Goal: Task Accomplishment & Management: Use online tool/utility

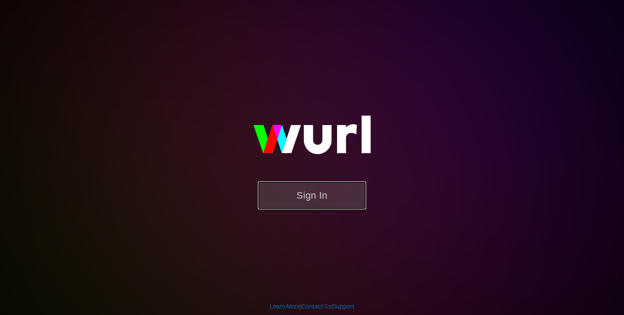
click at [282, 190] on button "Sign In" at bounding box center [312, 196] width 108 height 28
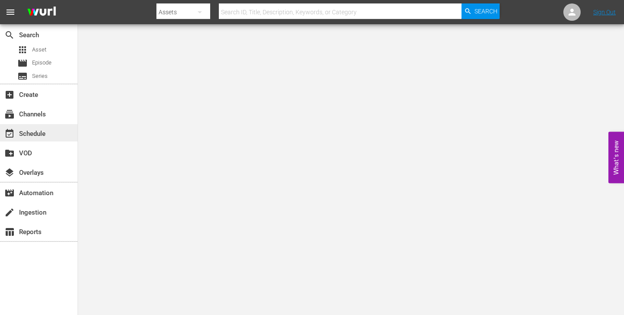
click at [34, 136] on div "event_available Schedule" at bounding box center [24, 133] width 49 height 8
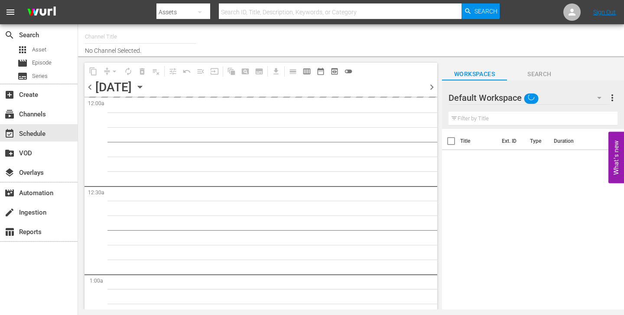
type input "Brefcinema (981)"
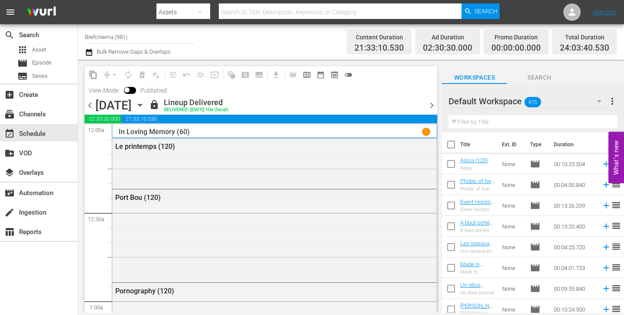
click at [431, 106] on span "chevron_right" at bounding box center [431, 105] width 11 height 11
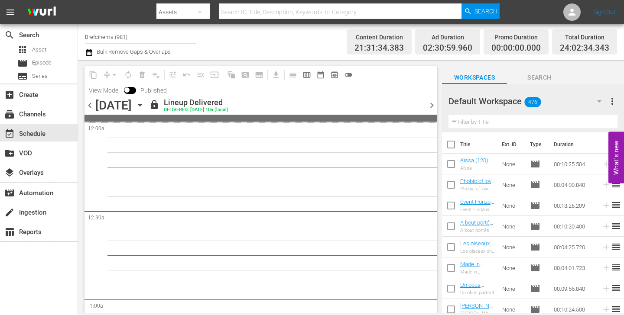
click at [431, 104] on span "chevron_right" at bounding box center [431, 105] width 11 height 11
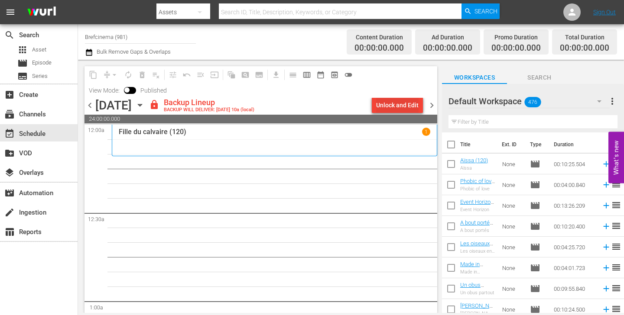
click at [399, 104] on div "Unlock and Edit" at bounding box center [397, 105] width 42 height 16
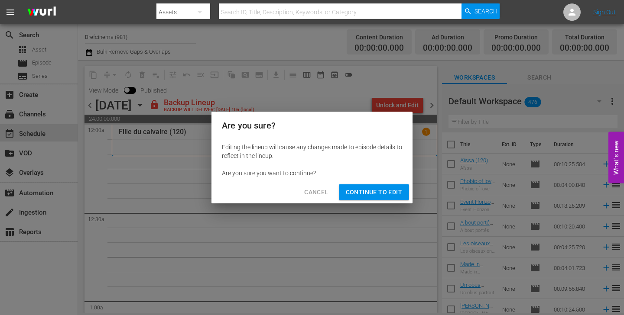
click at [380, 188] on span "Continue to Edit" at bounding box center [374, 192] width 56 height 11
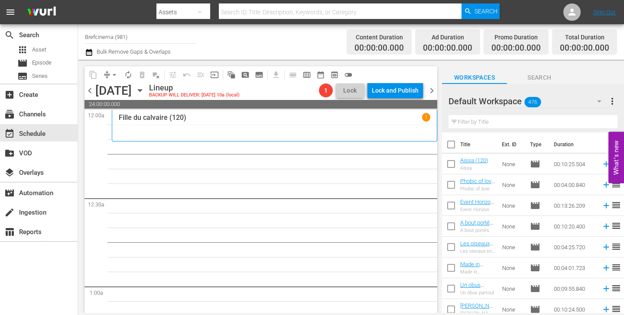
click at [431, 90] on span "chevron_right" at bounding box center [431, 90] width 11 height 11
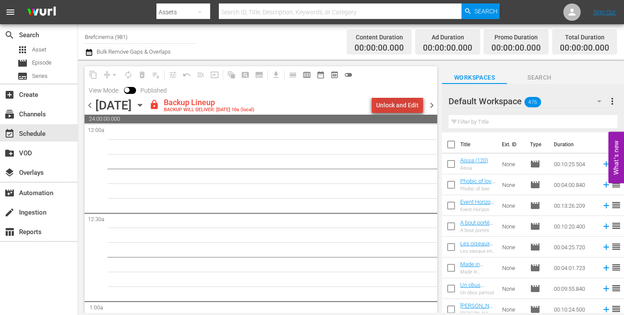
click at [401, 102] on div "Unlock and Edit" at bounding box center [397, 105] width 42 height 16
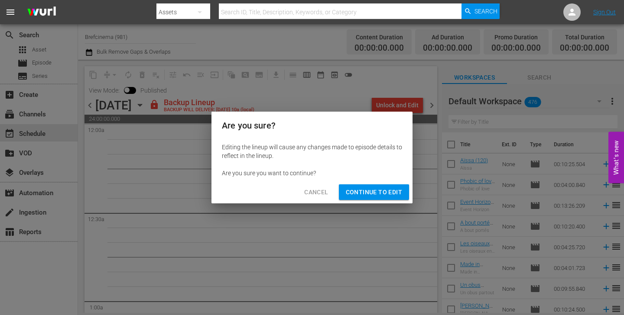
click at [378, 191] on span "Continue to Edit" at bounding box center [374, 192] width 56 height 11
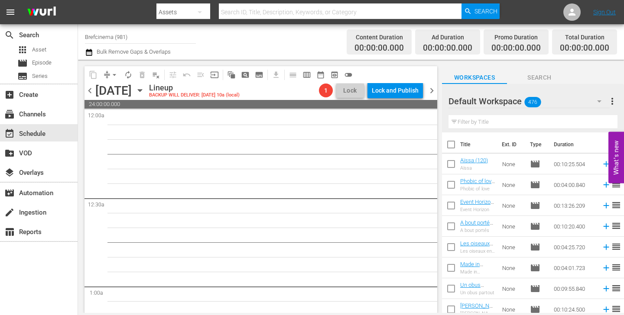
click at [430, 94] on span "chevron_right" at bounding box center [431, 90] width 11 height 11
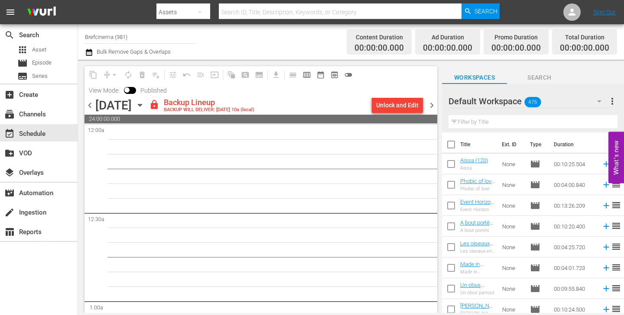
click at [395, 102] on div "Unlock and Edit" at bounding box center [397, 105] width 42 height 16
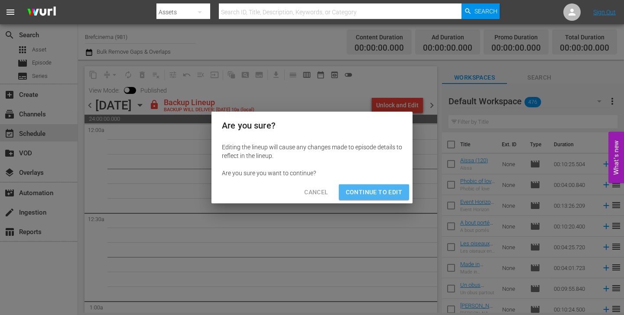
click at [385, 195] on span "Continue to Edit" at bounding box center [374, 192] width 56 height 11
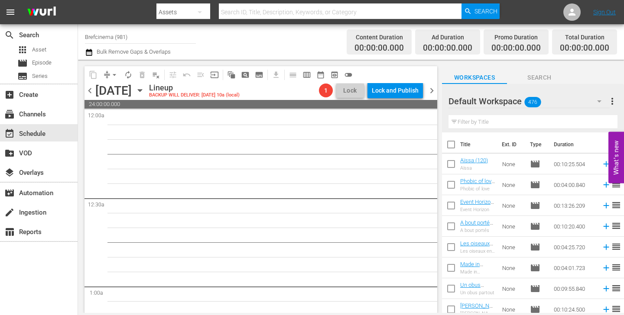
click at [431, 90] on span "chevron_right" at bounding box center [431, 90] width 11 height 11
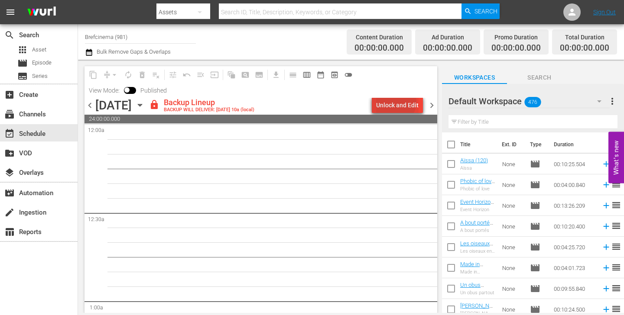
click at [396, 102] on div "Unlock and Edit" at bounding box center [397, 105] width 42 height 16
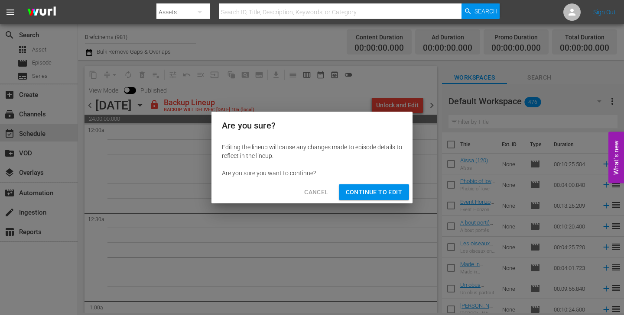
click at [386, 191] on span "Continue to Edit" at bounding box center [374, 192] width 56 height 11
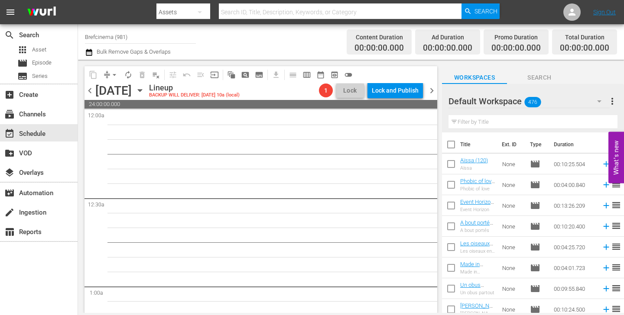
click at [431, 91] on span "chevron_right" at bounding box center [431, 90] width 11 height 11
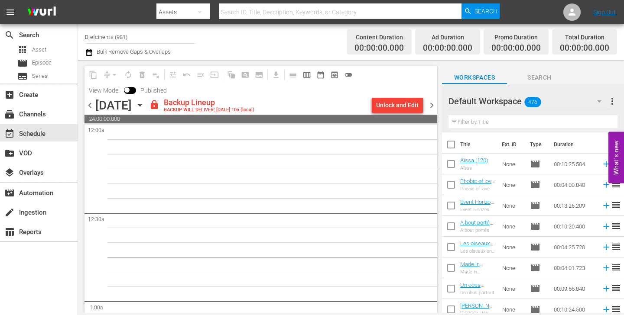
click at [413, 110] on div "Unlock and Edit" at bounding box center [397, 105] width 42 height 16
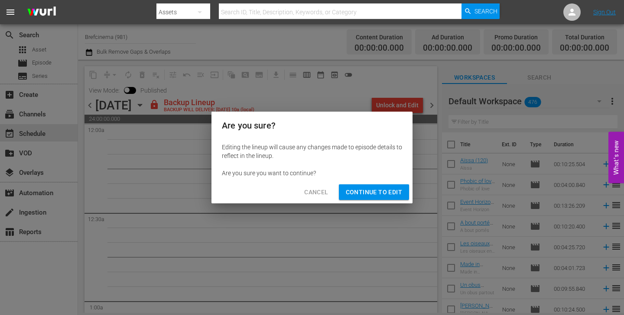
click at [382, 195] on span "Continue to Edit" at bounding box center [374, 192] width 56 height 11
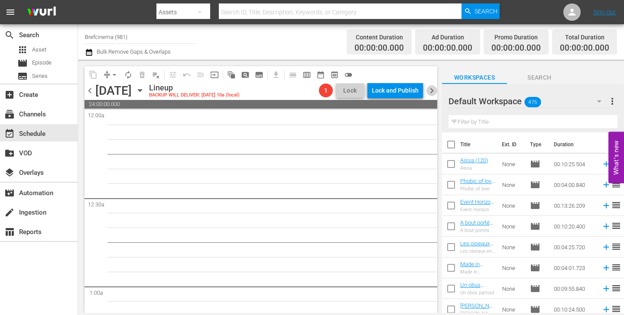
click at [428, 95] on span "chevron_right" at bounding box center [431, 90] width 11 height 11
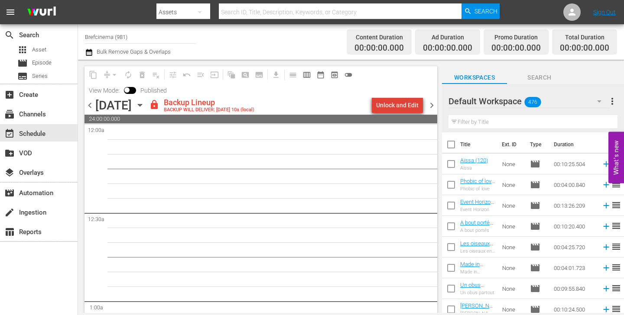
click at [405, 108] on div "Unlock and Edit" at bounding box center [397, 105] width 42 height 16
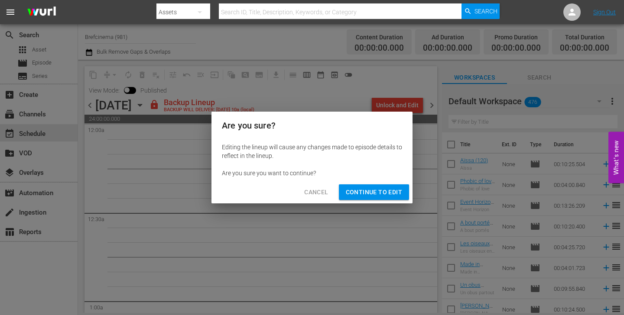
click at [379, 195] on span "Continue to Edit" at bounding box center [374, 192] width 56 height 11
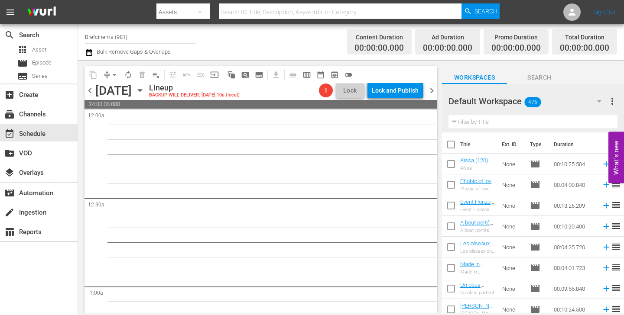
click at [430, 95] on span "chevron_right" at bounding box center [431, 90] width 11 height 11
click at [145, 87] on icon "button" at bounding box center [140, 91] width 10 height 10
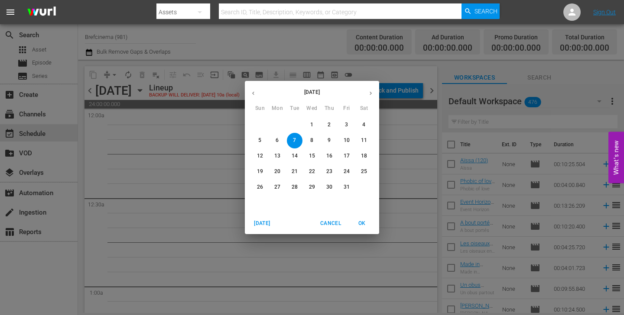
click at [255, 90] on icon "button" at bounding box center [253, 93] width 6 height 6
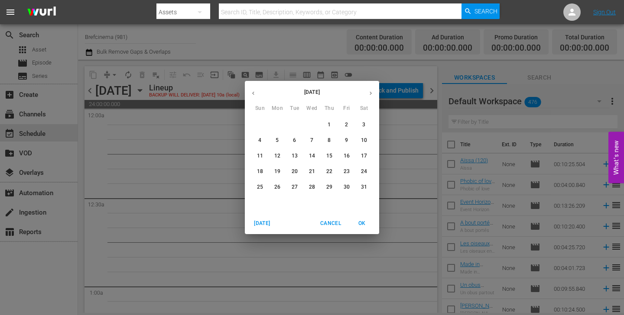
click at [255, 90] on icon "button" at bounding box center [253, 93] width 6 height 6
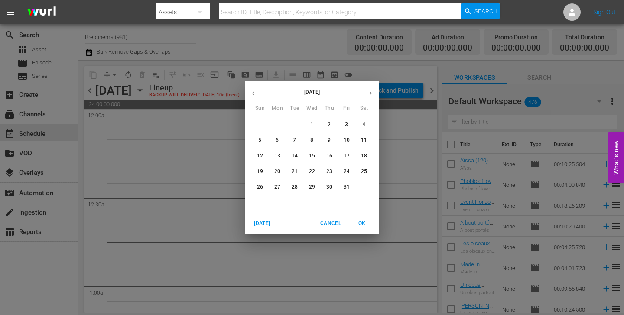
click at [255, 90] on icon "button" at bounding box center [253, 93] width 6 height 6
click at [295, 124] on p "1" at bounding box center [294, 124] width 3 height 7
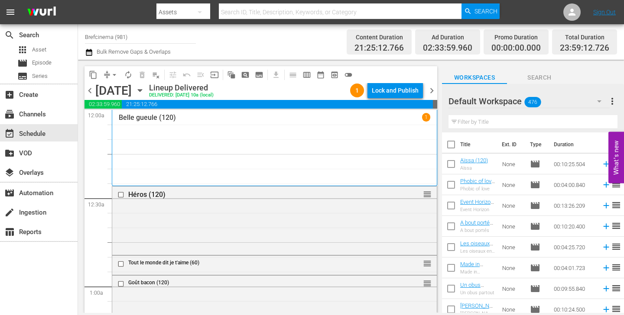
click at [95, 77] on span "content_copy" at bounding box center [93, 75] width 9 height 9
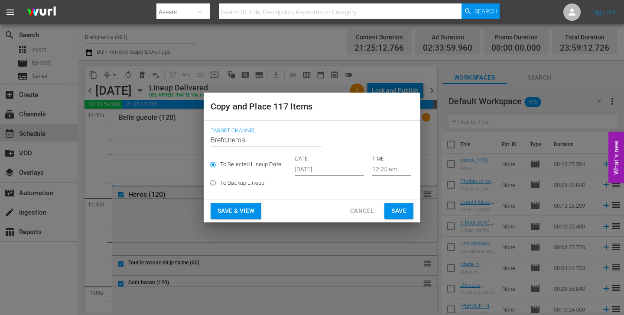
click at [379, 171] on input "12:25 am" at bounding box center [391, 169] width 39 height 13
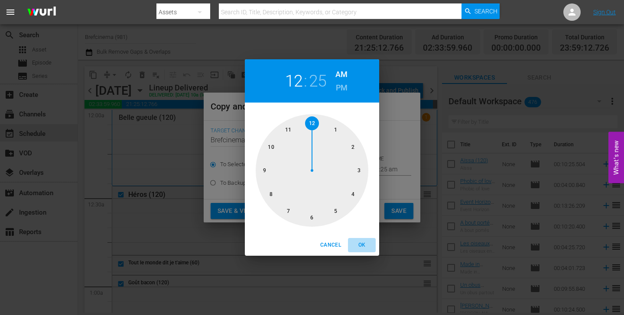
click at [361, 243] on span "OK" at bounding box center [361, 245] width 21 height 9
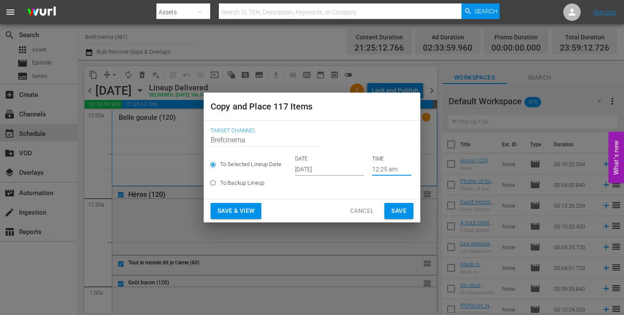
click at [389, 169] on input "12:25 am" at bounding box center [391, 169] width 39 height 13
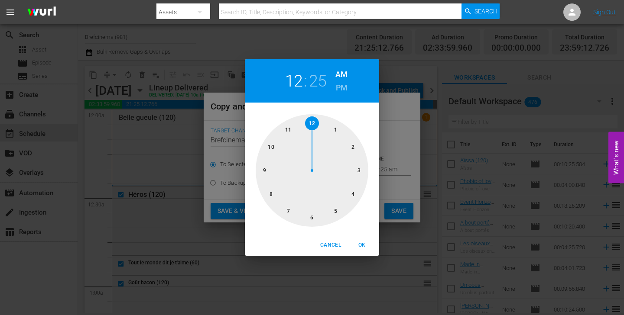
click at [312, 122] on div at bounding box center [312, 170] width 113 height 113
drag, startPoint x: 312, startPoint y: 123, endPoint x: 321, endPoint y: 123, distance: 8.7
click at [321, 123] on div at bounding box center [312, 170] width 113 height 113
click at [359, 243] on span "OK" at bounding box center [361, 245] width 21 height 9
type input "12:00 am"
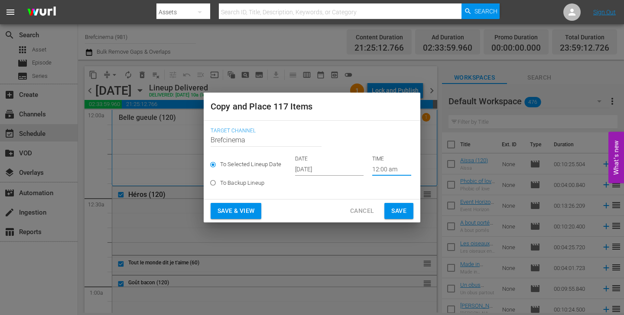
click at [399, 214] on span "Save" at bounding box center [398, 211] width 15 height 11
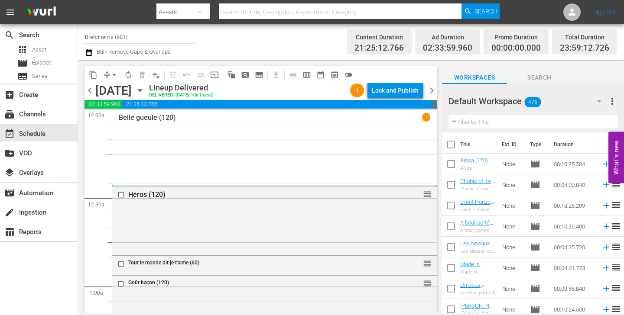
click at [430, 90] on span "chevron_right" at bounding box center [431, 90] width 11 height 11
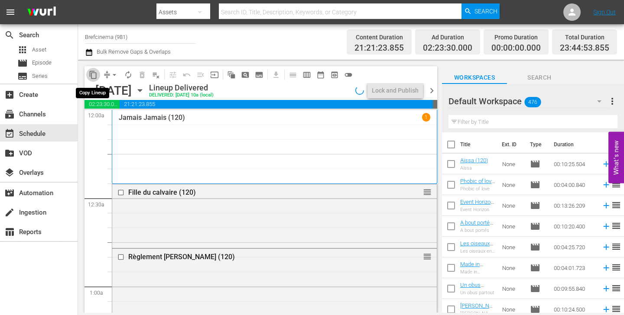
click at [91, 75] on span "content_copy" at bounding box center [93, 75] width 9 height 9
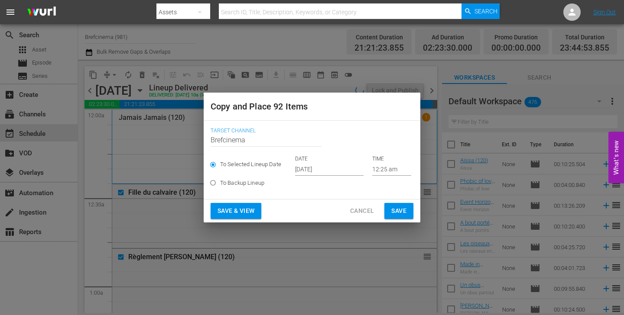
click at [342, 172] on input "[DATE]" at bounding box center [329, 169] width 68 height 13
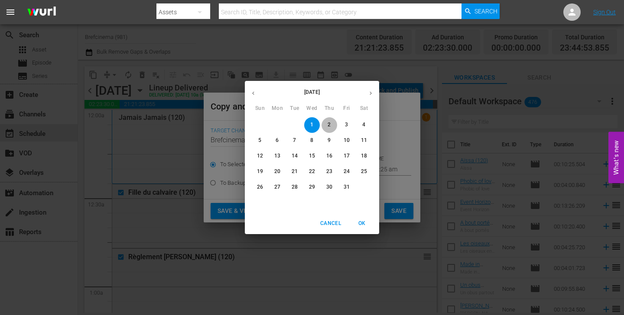
click at [325, 122] on span "2" at bounding box center [329, 124] width 16 height 7
type input "[DATE]"
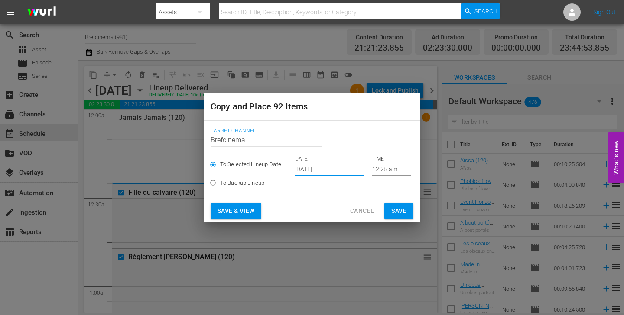
click at [381, 149] on div "Target Channel Channel Title Brefcinema" at bounding box center [312, 142] width 203 height 28
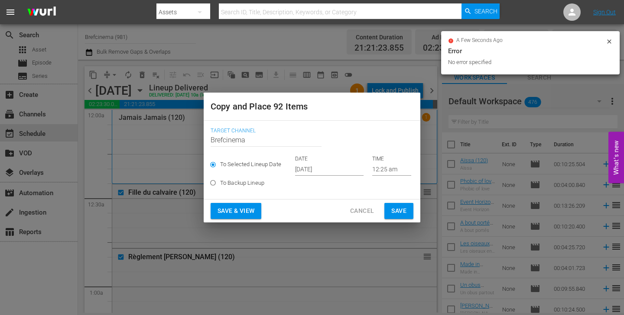
click at [397, 211] on span "Save" at bounding box center [398, 211] width 15 height 11
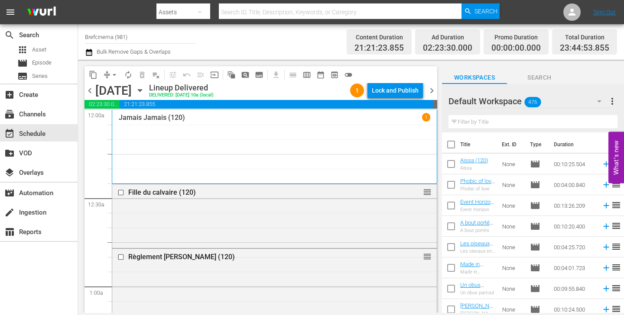
click at [431, 93] on span "chevron_right" at bounding box center [431, 90] width 11 height 11
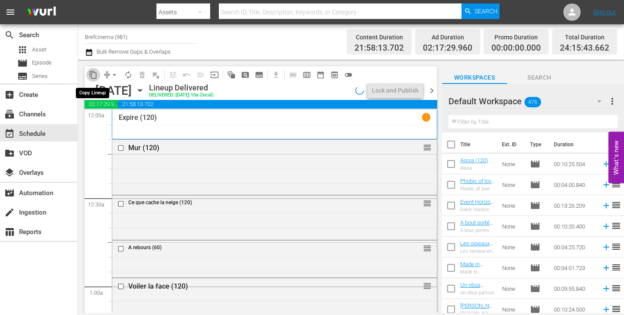
click at [90, 74] on span "content_copy" at bounding box center [93, 75] width 9 height 9
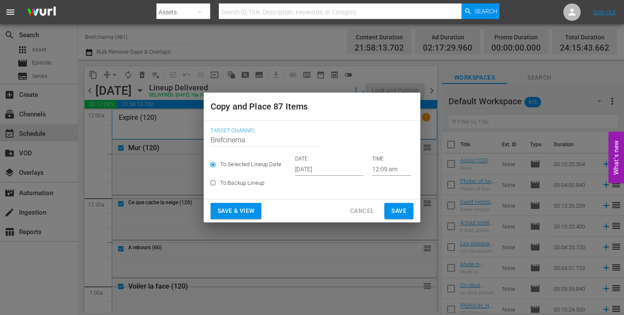
click at [320, 175] on input "[DATE]" at bounding box center [329, 169] width 68 height 13
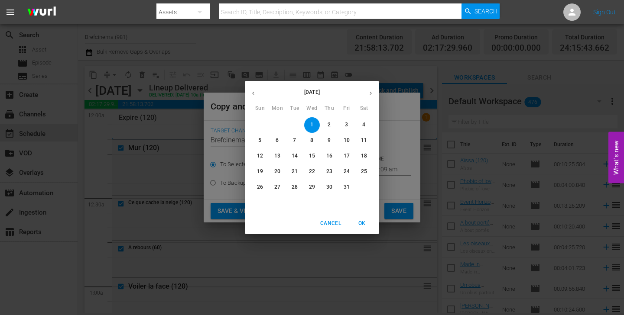
click at [320, 170] on div "22" at bounding box center [311, 172] width 17 height 16
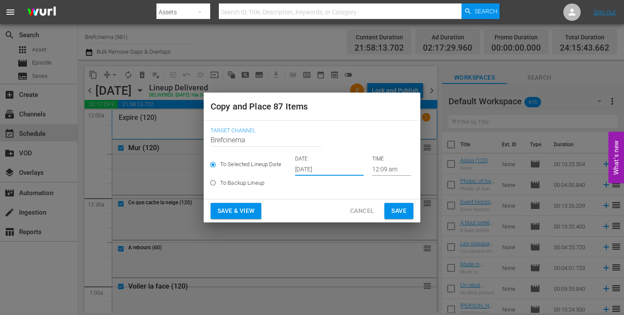
click at [319, 172] on input "[DATE]" at bounding box center [329, 169] width 68 height 13
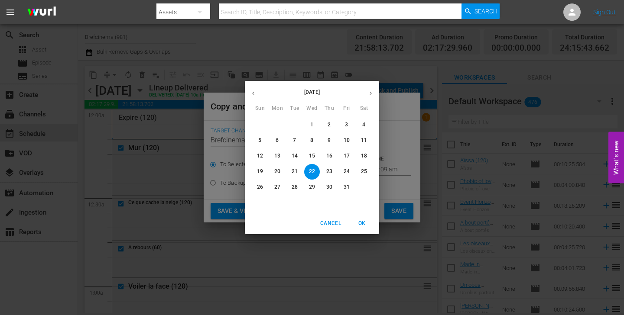
click at [349, 124] on span "3" at bounding box center [347, 124] width 16 height 7
type input "[DATE]"
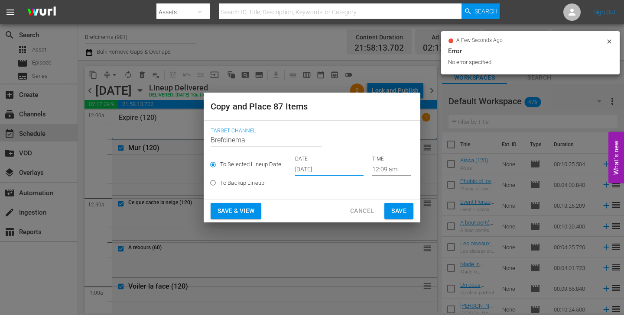
click at [242, 213] on span "Save & View" at bounding box center [235, 211] width 37 height 11
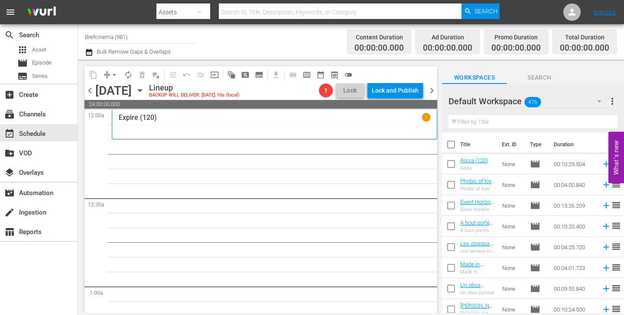
click at [90, 90] on span "chevron_left" at bounding box center [89, 90] width 11 height 11
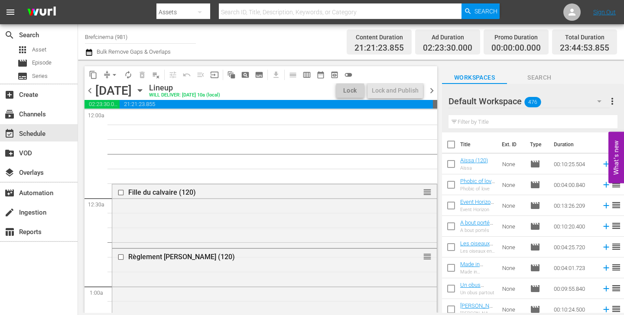
click at [90, 90] on span "chevron_left" at bounding box center [89, 90] width 11 height 11
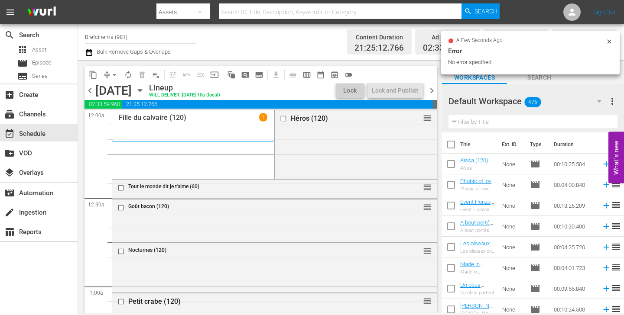
click at [430, 90] on span "chevron_right" at bounding box center [431, 90] width 11 height 11
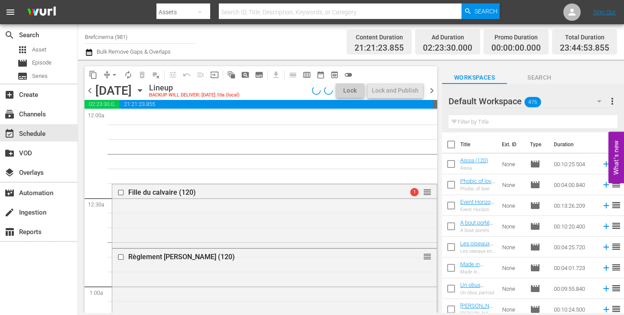
click at [430, 90] on span "chevron_right" at bounding box center [431, 90] width 11 height 11
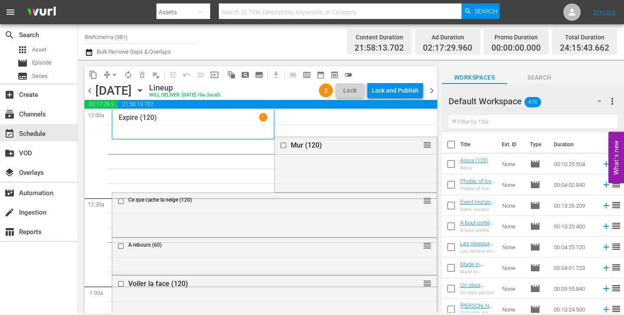
click at [89, 94] on span "chevron_left" at bounding box center [89, 90] width 11 height 11
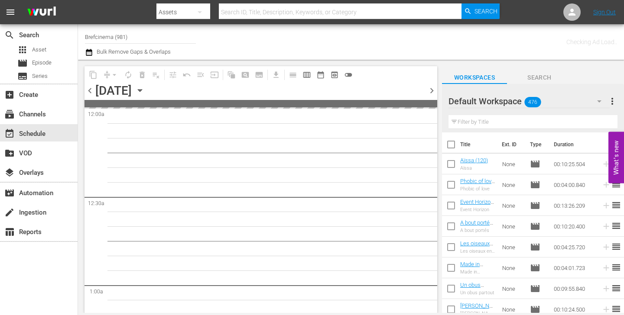
click at [89, 94] on span "chevron_left" at bounding box center [89, 90] width 11 height 11
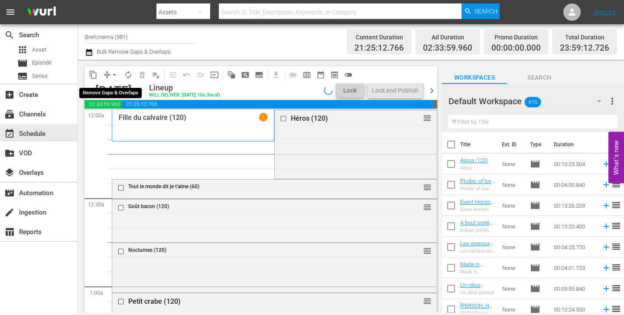
click at [108, 75] on button "arrow_drop_down" at bounding box center [114, 75] width 14 height 14
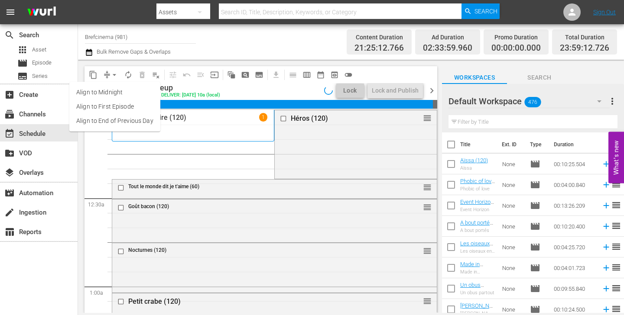
click at [130, 120] on li "Align to End of Previous Day" at bounding box center [114, 121] width 91 height 14
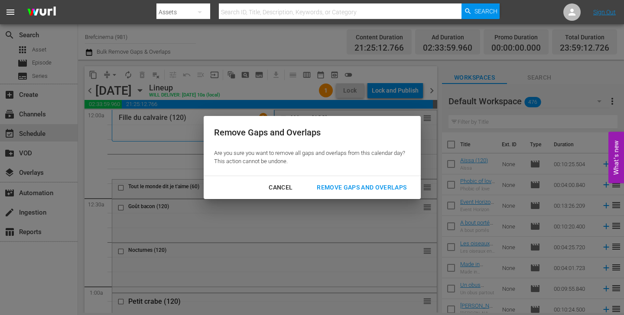
click at [352, 186] on div "Remove Gaps and Overlaps" at bounding box center [362, 187] width 104 height 11
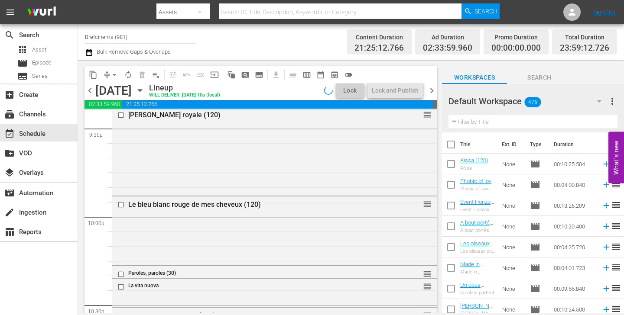
scroll to position [4068, 0]
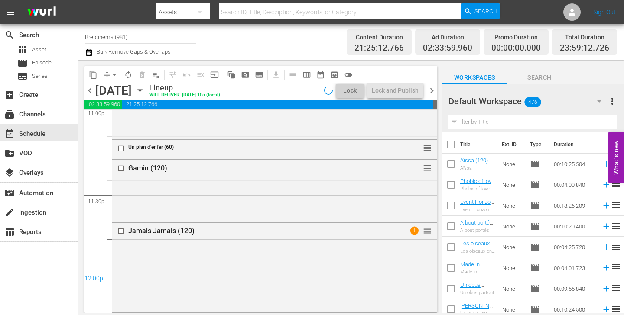
click at [430, 91] on span "chevron_right" at bounding box center [431, 90] width 11 height 11
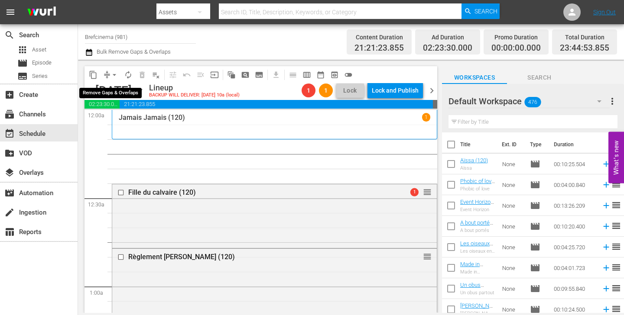
click at [108, 73] on button "arrow_drop_down" at bounding box center [114, 75] width 14 height 14
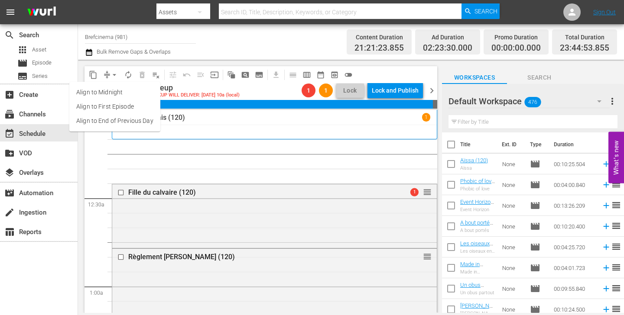
click at [119, 119] on li "Align to End of Previous Day" at bounding box center [114, 121] width 91 height 14
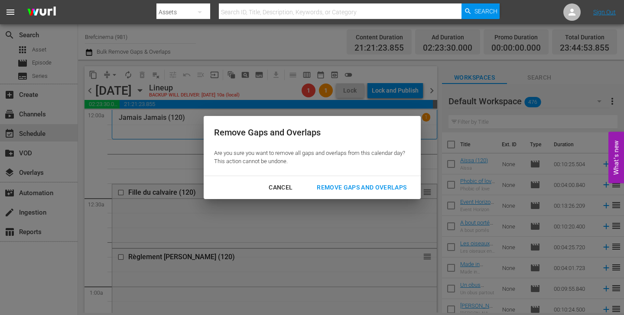
click at [336, 186] on div "Remove Gaps and Overlaps" at bounding box center [362, 187] width 104 height 11
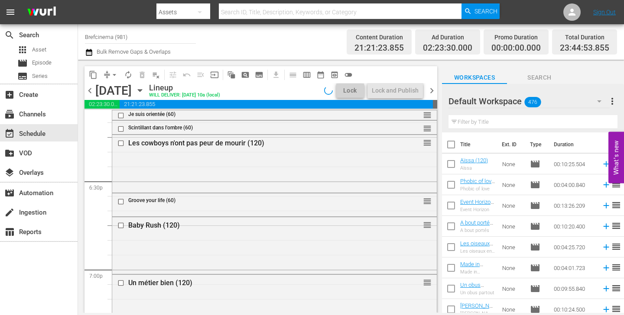
scroll to position [4039, 0]
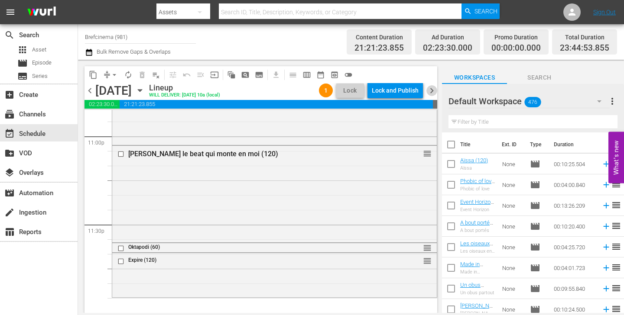
click at [433, 90] on span "chevron_right" at bounding box center [431, 90] width 11 height 11
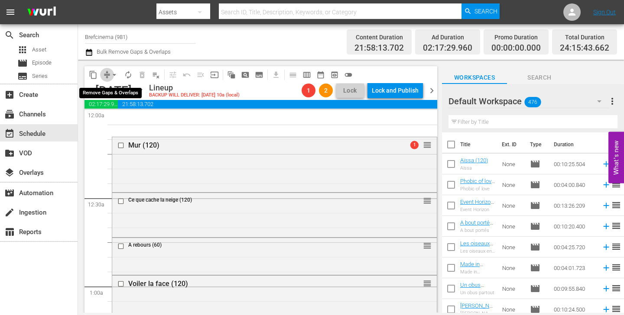
click at [105, 75] on span "compress" at bounding box center [107, 75] width 9 height 9
click at [107, 77] on button "arrow_drop_down" at bounding box center [114, 75] width 14 height 14
click at [88, 93] on span "chevron_left" at bounding box center [89, 90] width 11 height 11
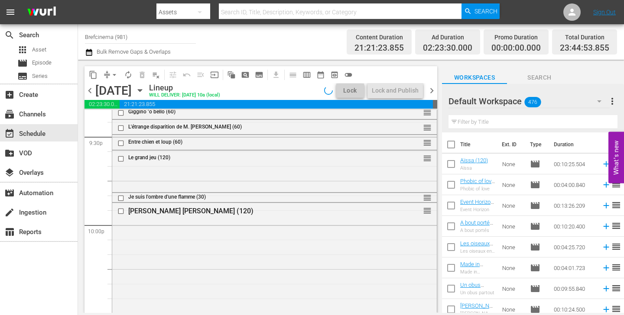
scroll to position [4039, 0]
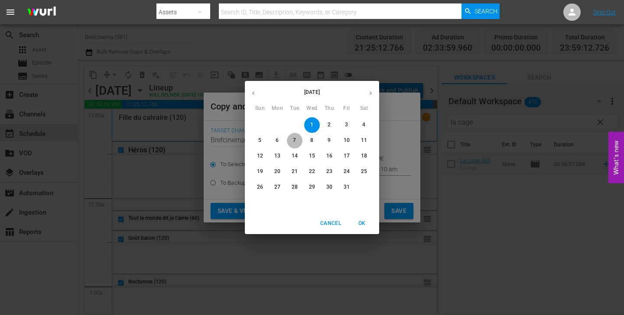
click at [292, 139] on span "7" at bounding box center [295, 140] width 16 height 7
type input "[DATE]"
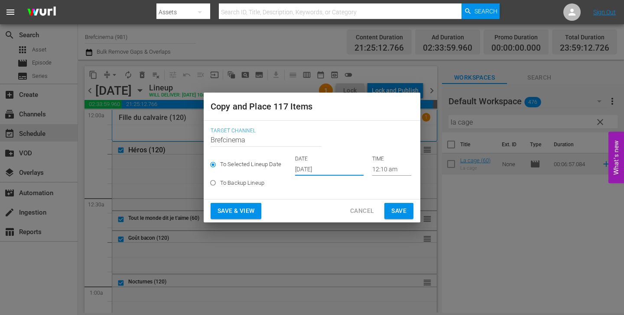
click at [405, 214] on span "Save" at bounding box center [398, 211] width 15 height 11
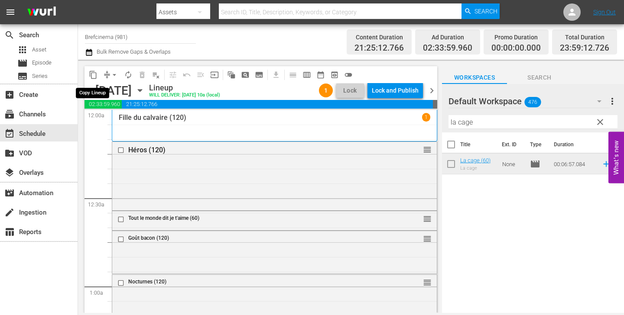
click at [94, 73] on span "content_copy" at bounding box center [93, 75] width 9 height 9
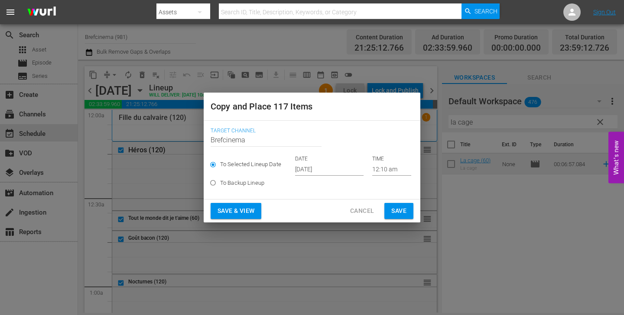
click at [327, 167] on input "[DATE]" at bounding box center [329, 169] width 68 height 13
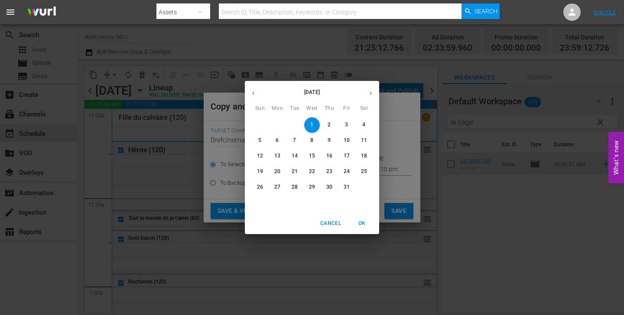
click at [343, 142] on span "10" at bounding box center [347, 140] width 16 height 7
type input "Oct 10th 2025"
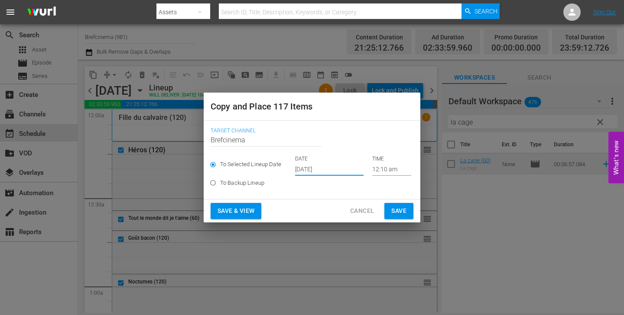
click at [393, 214] on span "Save" at bounding box center [398, 211] width 15 height 11
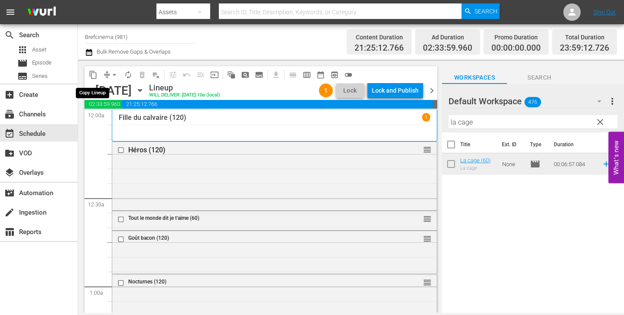
click at [92, 74] on span "content_copy" at bounding box center [93, 75] width 9 height 9
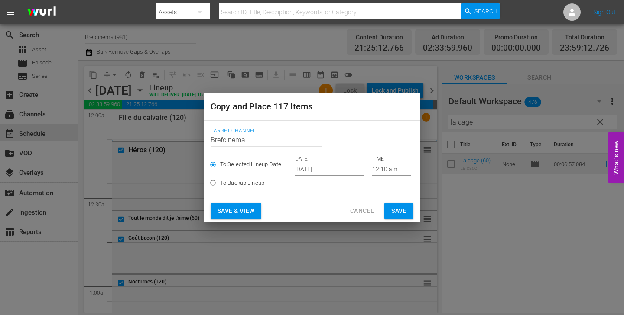
click at [316, 168] on input "[DATE]" at bounding box center [329, 169] width 68 height 13
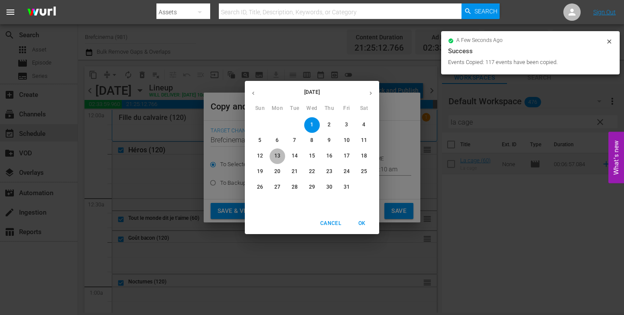
click at [280, 157] on p "13" at bounding box center [277, 155] width 6 height 7
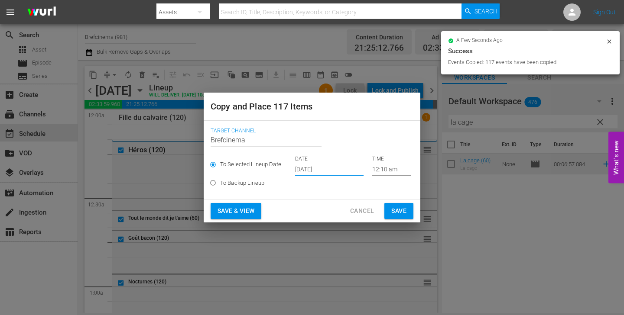
type input "Oct 13th 2025"
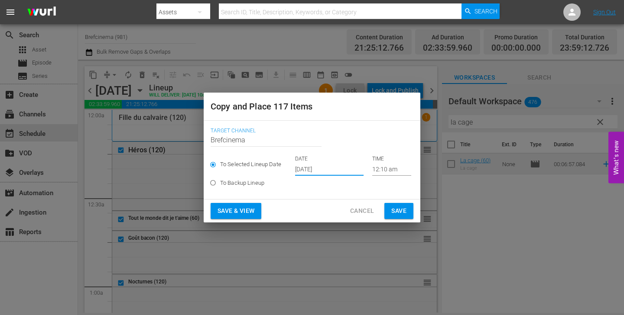
click at [401, 210] on span "Save" at bounding box center [398, 211] width 15 height 11
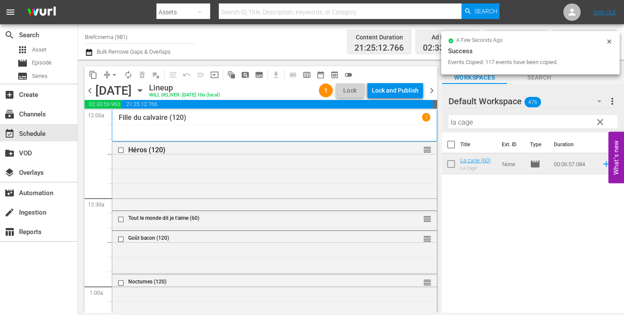
click at [93, 76] on span "content_copy" at bounding box center [93, 75] width 9 height 9
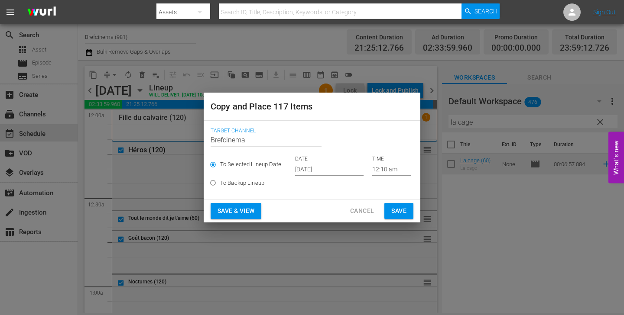
click at [322, 165] on input "[DATE]" at bounding box center [329, 169] width 68 height 13
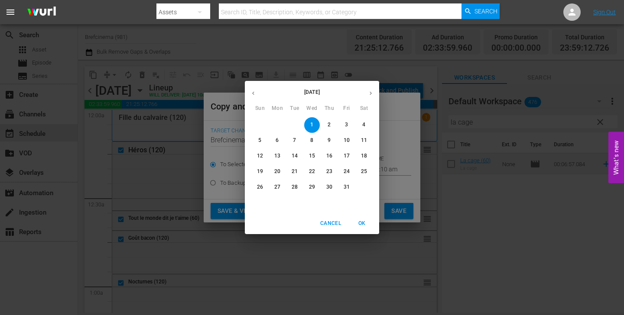
click at [329, 156] on p "16" at bounding box center [329, 155] width 6 height 7
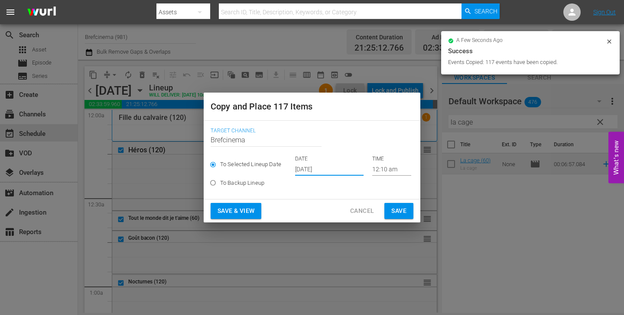
type input "Oct 16th 2025"
click at [396, 211] on span "Save" at bounding box center [398, 211] width 15 height 11
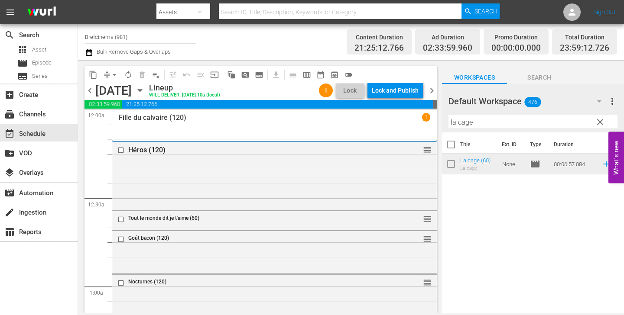
click at [95, 77] on span "content_copy" at bounding box center [93, 75] width 9 height 9
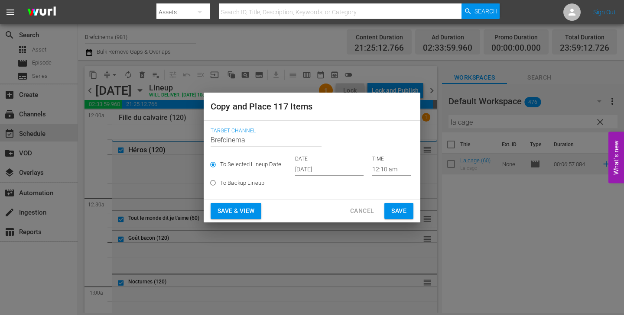
click at [322, 170] on input "[DATE]" at bounding box center [329, 169] width 68 height 13
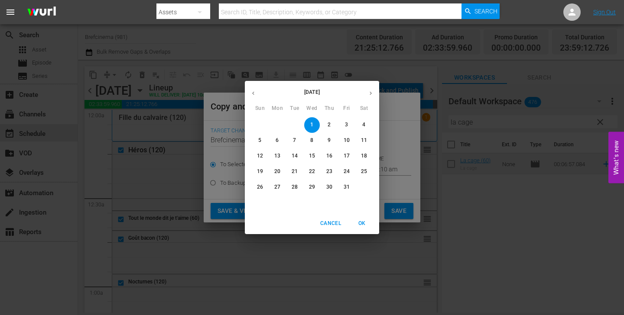
click at [258, 175] on p "19" at bounding box center [260, 171] width 6 height 7
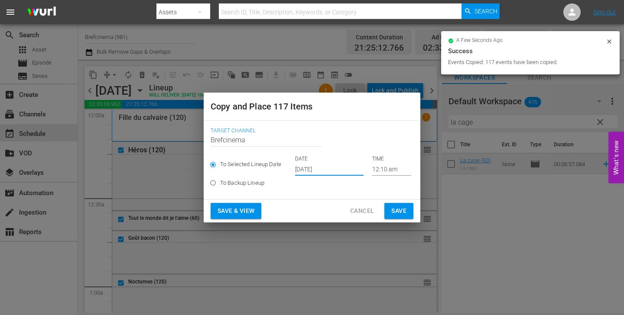
type input "Oct 19th 2025"
click at [400, 212] on span "Save" at bounding box center [398, 211] width 15 height 11
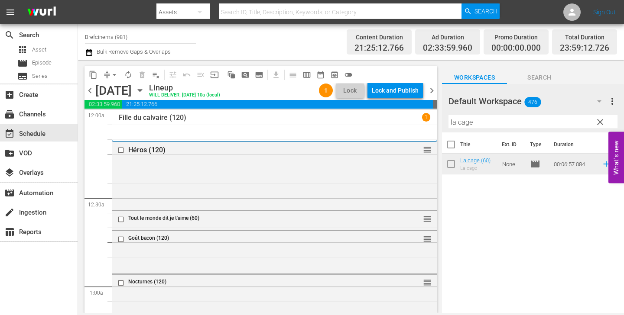
click at [91, 75] on span "content_copy" at bounding box center [93, 75] width 9 height 9
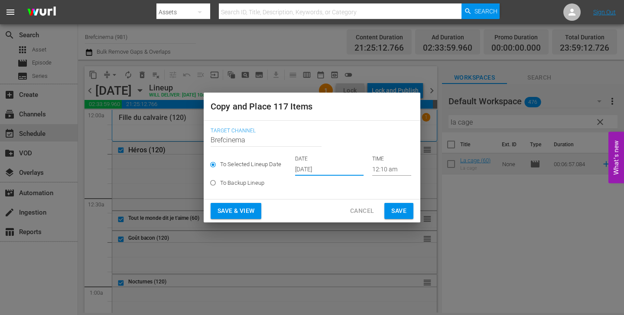
click at [302, 169] on input "[DATE]" at bounding box center [329, 169] width 68 height 13
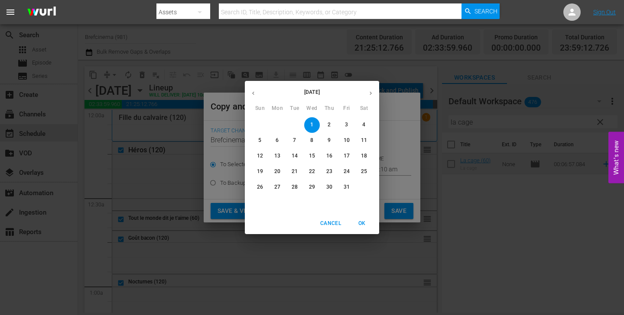
click at [313, 172] on p "22" at bounding box center [312, 171] width 6 height 7
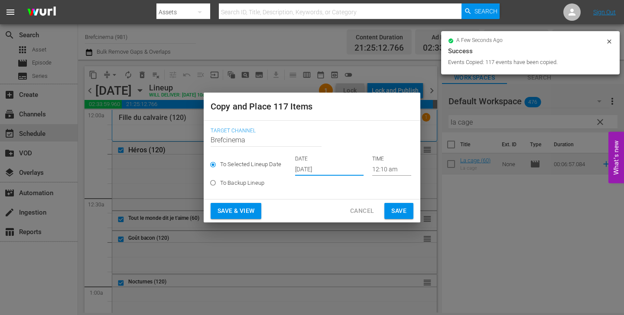
type input "[DATE]"
click at [401, 214] on span "Save" at bounding box center [398, 211] width 15 height 11
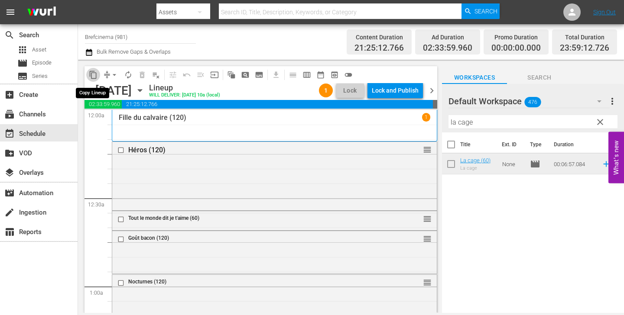
click at [92, 75] on span "content_copy" at bounding box center [93, 75] width 9 height 9
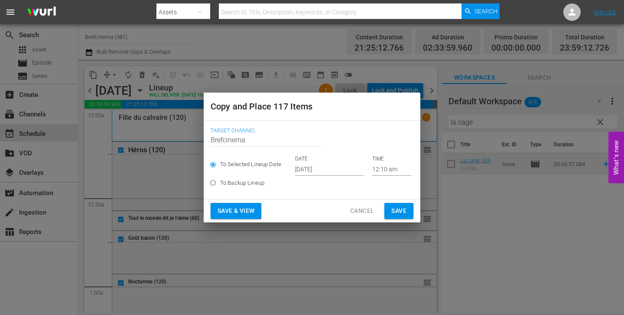
click at [310, 168] on input "[DATE]" at bounding box center [329, 169] width 68 height 13
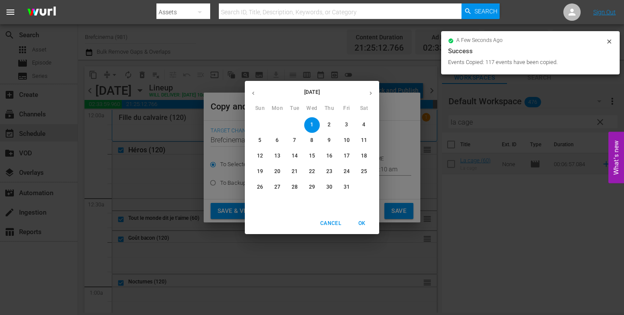
click at [362, 173] on p "25" at bounding box center [364, 171] width 6 height 7
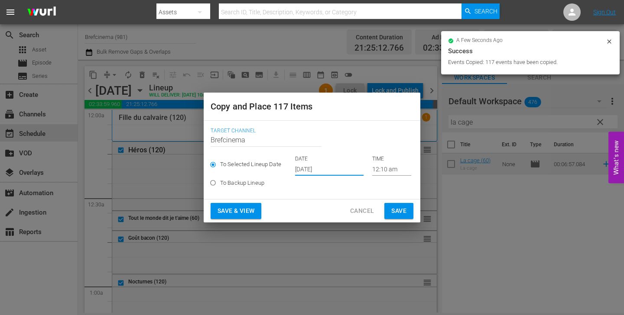
type input "Oct 25th 2025"
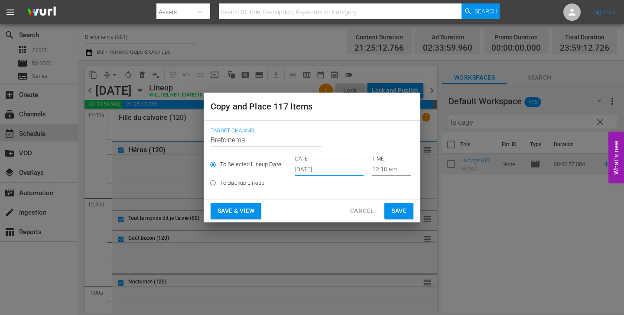
click at [404, 213] on span "Save" at bounding box center [398, 211] width 15 height 11
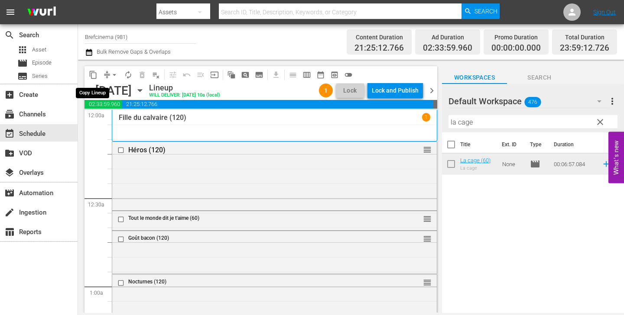
click at [94, 72] on span "content_copy" at bounding box center [93, 75] width 9 height 9
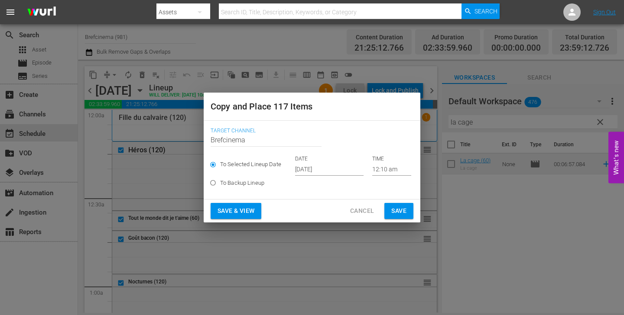
click at [320, 168] on input "[DATE]" at bounding box center [329, 169] width 68 height 13
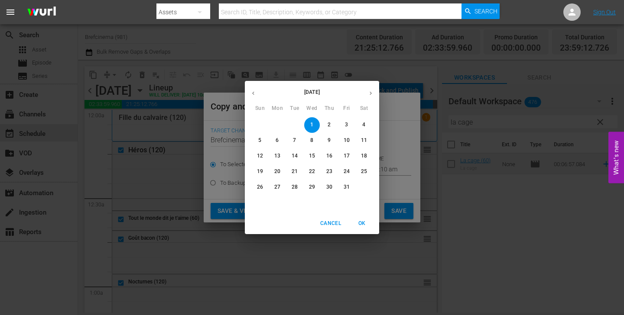
click at [295, 189] on p "28" at bounding box center [295, 187] width 6 height 7
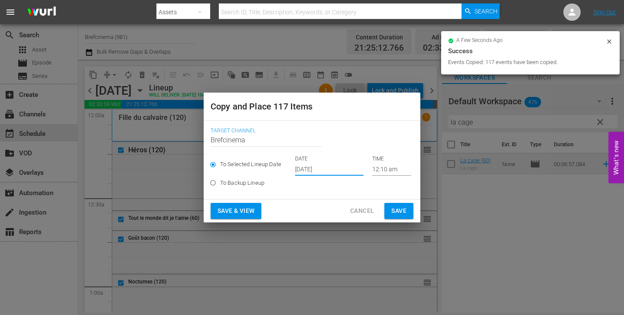
type input "Oct 28th 2025"
click at [399, 214] on span "Save" at bounding box center [398, 211] width 15 height 11
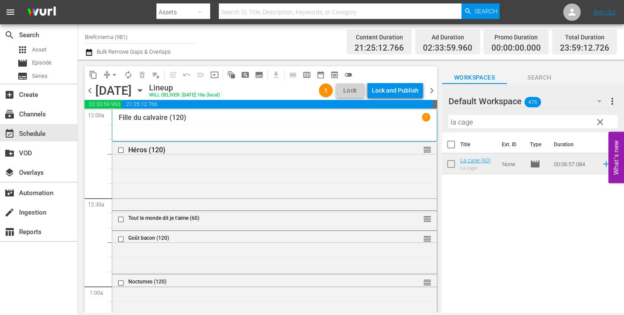
click at [93, 79] on span "content_copy" at bounding box center [93, 75] width 9 height 9
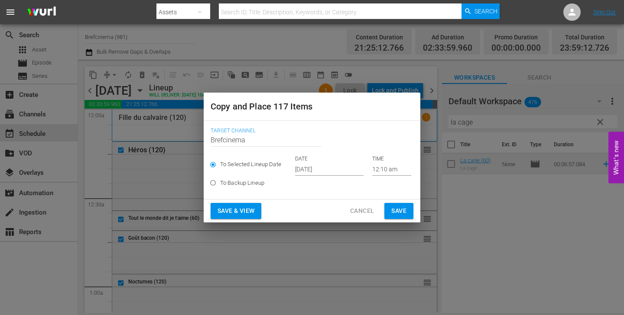
click at [328, 169] on input "[DATE]" at bounding box center [329, 169] width 68 height 13
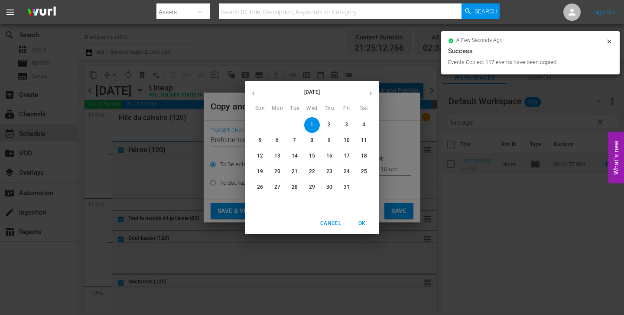
click at [346, 190] on p "31" at bounding box center [347, 187] width 6 height 7
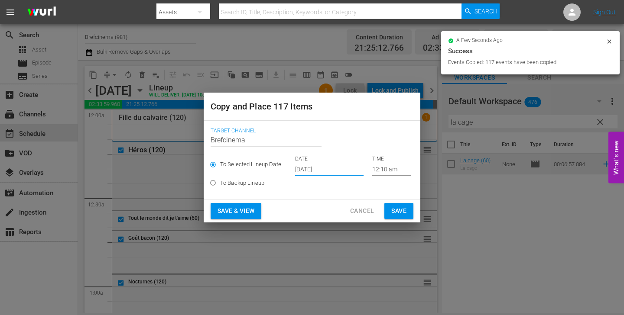
type input "Oct 31st 2025"
click at [402, 215] on div "October 2025 Sun Mon Tue Wed Thu Fri Sat 28 29 30 1 2 3 4 5 6 7 8 9 10 11 12 13…" at bounding box center [312, 157] width 624 height 315
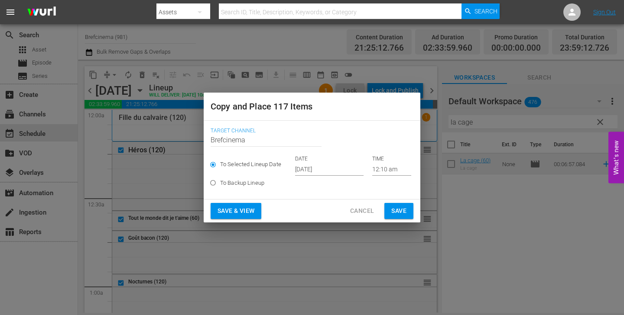
click at [399, 209] on span "Save" at bounding box center [398, 211] width 15 height 11
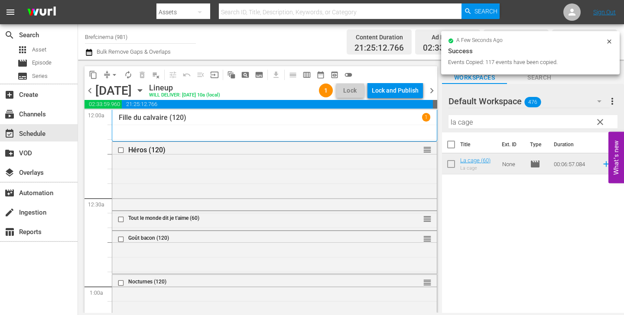
click at [431, 92] on span "chevron_right" at bounding box center [431, 90] width 11 height 11
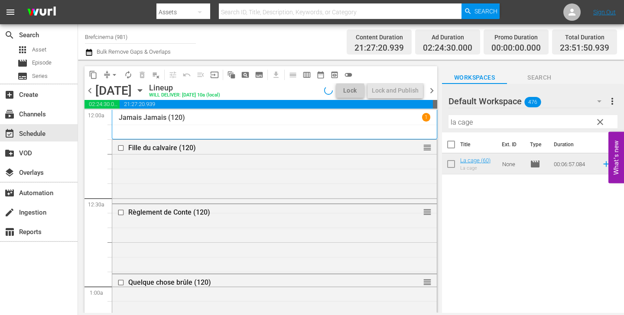
click at [94, 77] on span "content_copy" at bounding box center [93, 75] width 9 height 9
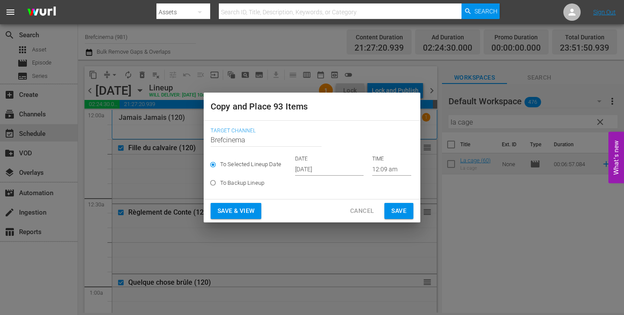
click at [324, 165] on input "[DATE]" at bounding box center [329, 169] width 68 height 13
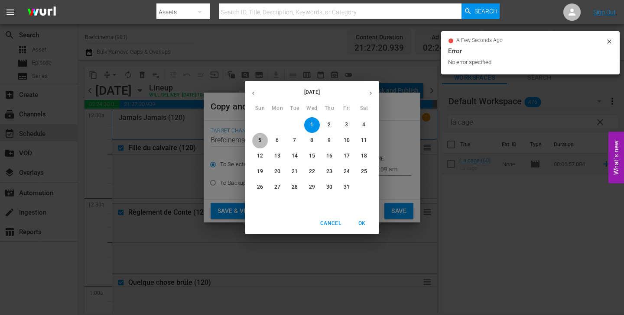
click at [259, 142] on p "5" at bounding box center [259, 140] width 3 height 7
type input "Oct 5th 2025"
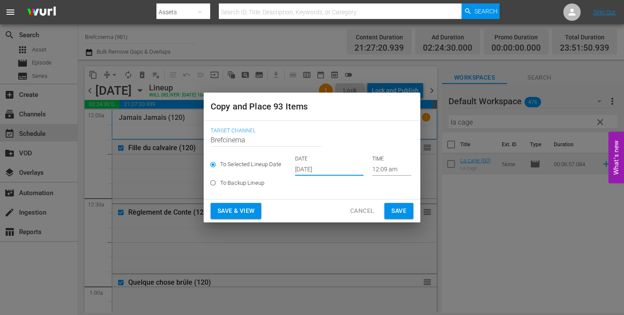
click at [396, 211] on span "Save" at bounding box center [398, 211] width 15 height 11
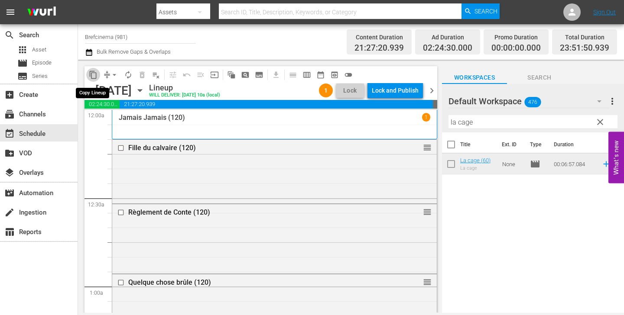
click at [97, 76] on span "content_copy" at bounding box center [93, 75] width 9 height 9
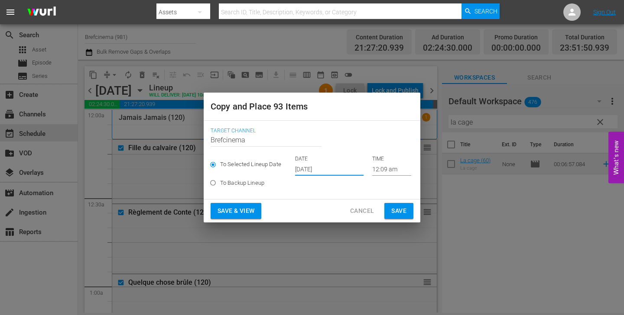
click at [313, 169] on input "[DATE]" at bounding box center [329, 169] width 68 height 13
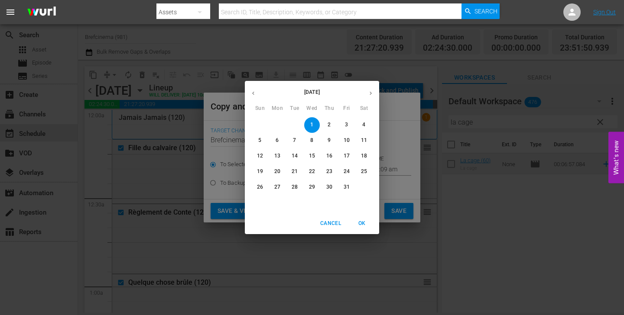
click at [307, 140] on span "8" at bounding box center [312, 140] width 16 height 7
type input "Oct 8th 2025"
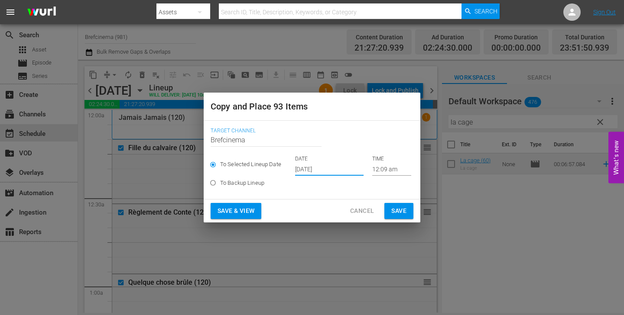
click at [398, 209] on span "Save" at bounding box center [398, 211] width 15 height 11
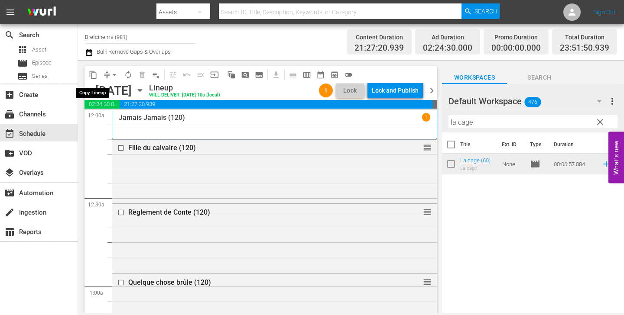
click at [92, 73] on span "content_copy" at bounding box center [93, 75] width 9 height 9
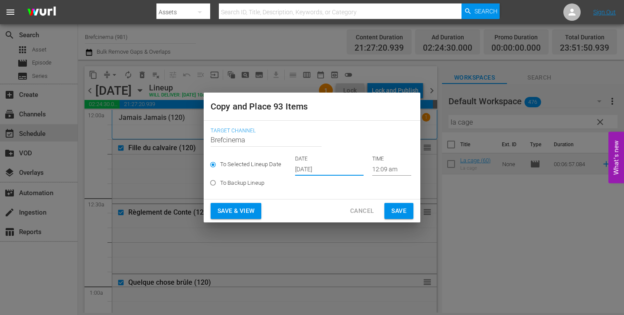
click at [308, 173] on input "[DATE]" at bounding box center [329, 169] width 68 height 13
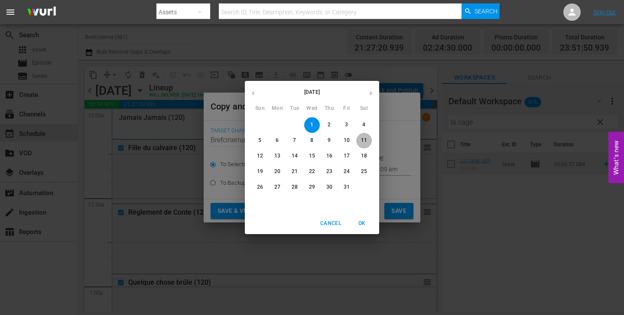
click at [362, 142] on p "11" at bounding box center [364, 140] width 6 height 7
type input "Oct 11th 2025"
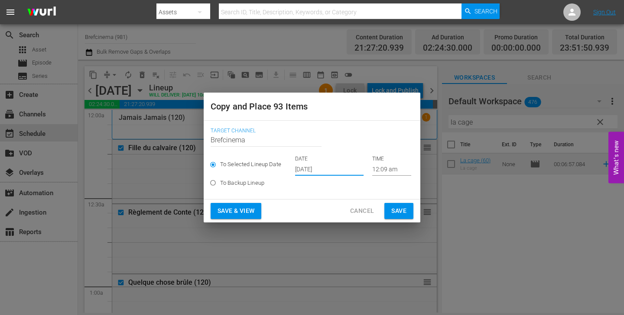
click at [398, 217] on button "Save" at bounding box center [398, 211] width 29 height 16
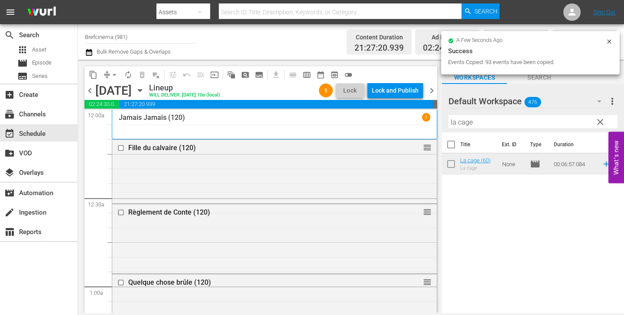
click at [91, 75] on span "content_copy" at bounding box center [93, 75] width 9 height 9
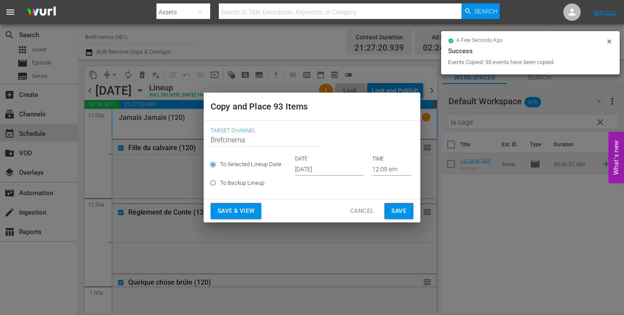
click at [307, 167] on input "[DATE]" at bounding box center [329, 169] width 68 height 13
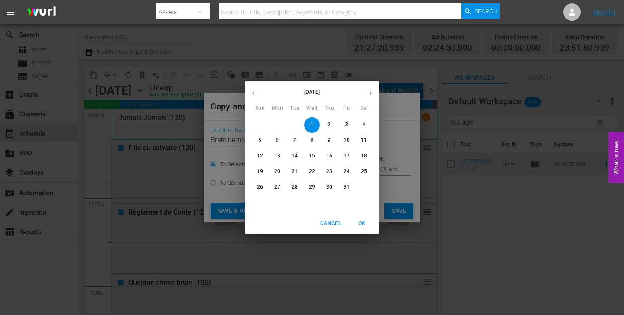
click at [298, 154] on span "14" at bounding box center [295, 155] width 16 height 7
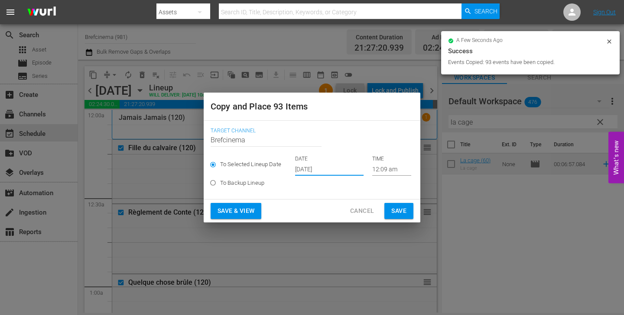
type input "Oct 14th 2025"
click at [402, 212] on span "Save" at bounding box center [398, 211] width 15 height 11
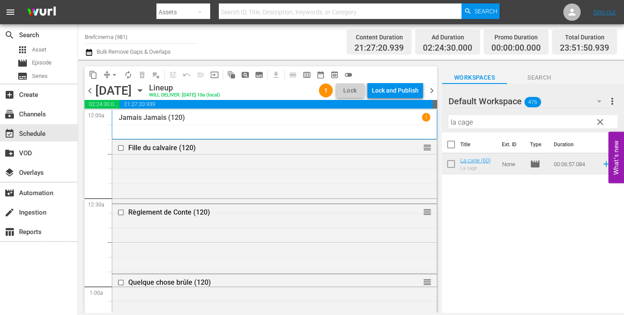
click at [93, 78] on span "content_copy" at bounding box center [93, 75] width 9 height 9
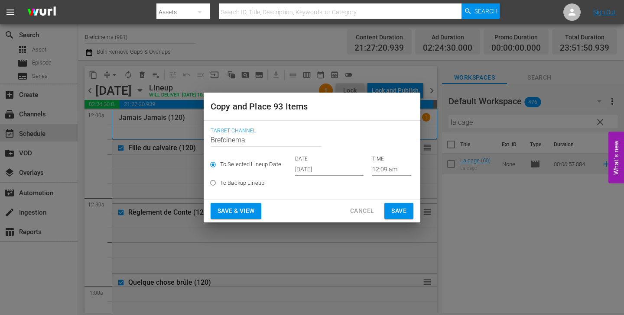
click at [318, 169] on input "[DATE]" at bounding box center [329, 169] width 68 height 13
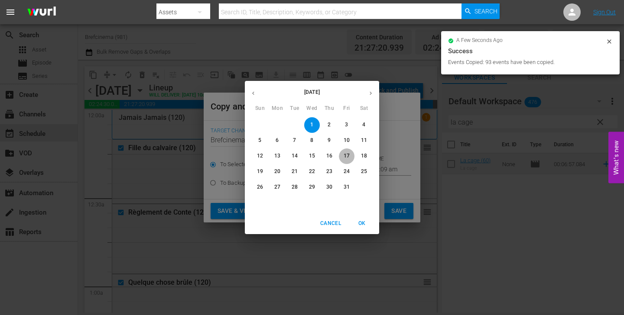
click at [347, 158] on p "17" at bounding box center [347, 155] width 6 height 7
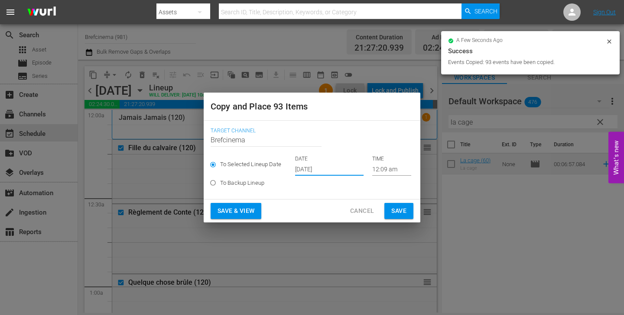
type input "Oct 17th 2025"
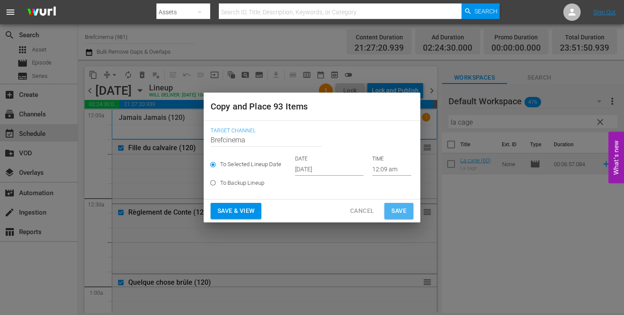
click at [392, 212] on span "Save" at bounding box center [398, 211] width 15 height 11
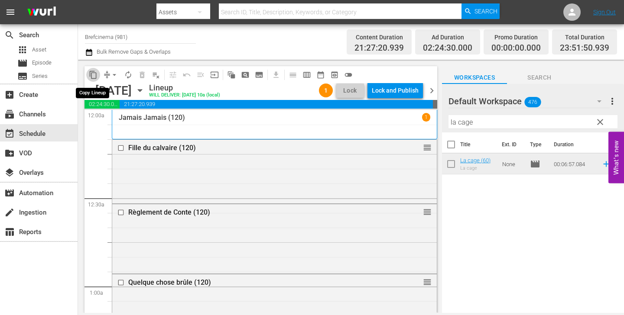
click at [97, 76] on span "content_copy" at bounding box center [93, 75] width 9 height 9
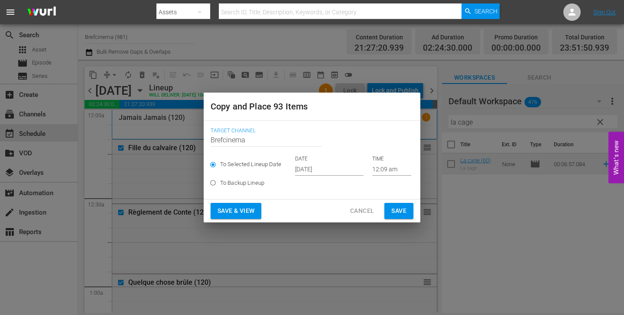
click at [316, 168] on input "[DATE]" at bounding box center [329, 169] width 68 height 13
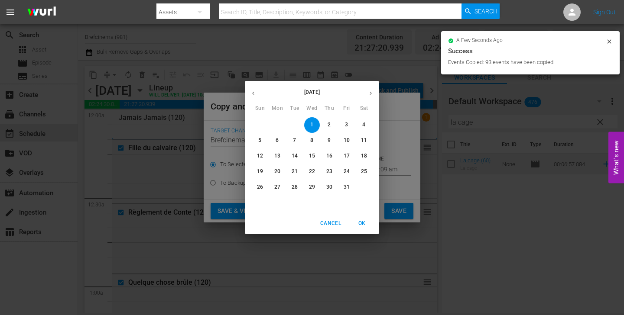
click at [276, 170] on p "20" at bounding box center [277, 171] width 6 height 7
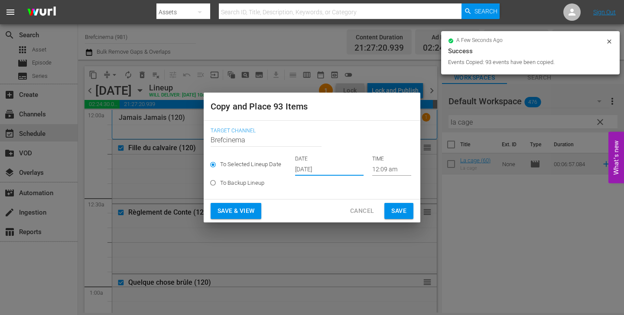
type input "Oct 20th 2025"
click at [400, 211] on div "October 2025 Sun Mon Tue Wed Thu Fri Sat 28 29 30 1 2 3 4 5 6 7 8 9 10 11 12 13…" at bounding box center [312, 157] width 624 height 315
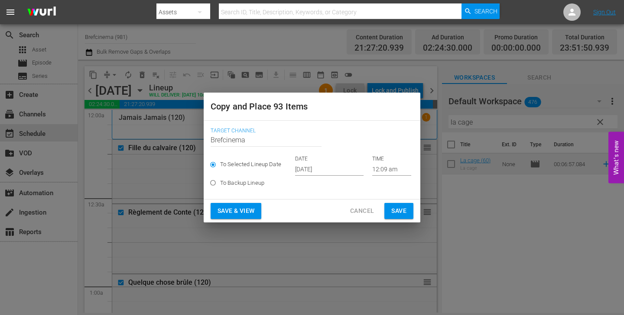
click at [403, 211] on span "Save" at bounding box center [398, 211] width 15 height 11
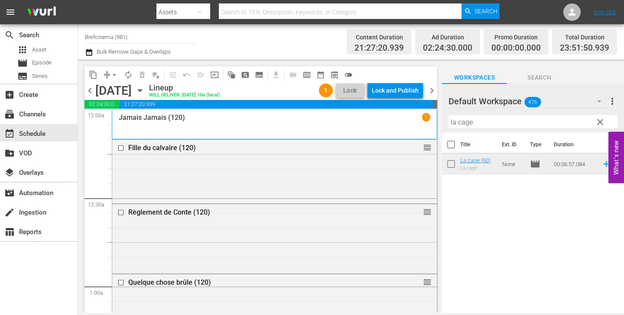
click at [95, 75] on span "content_copy" at bounding box center [93, 75] width 9 height 9
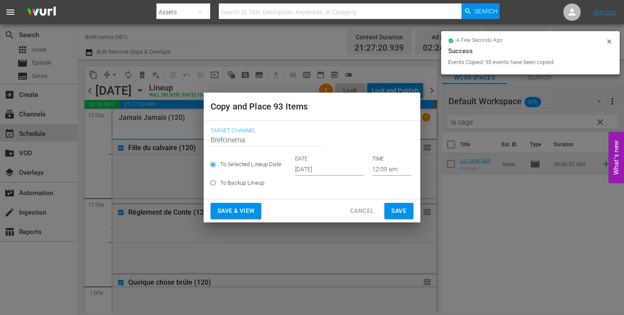
click at [324, 171] on input "[DATE]" at bounding box center [329, 169] width 68 height 13
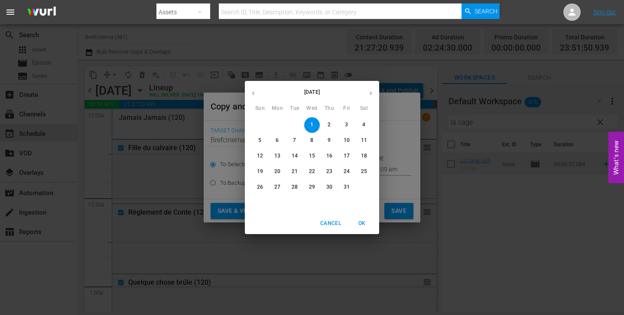
click at [328, 174] on p "23" at bounding box center [329, 171] width 6 height 7
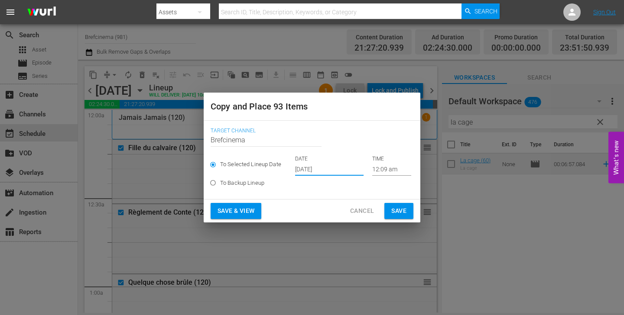
type input "Oct 23rd 2025"
click at [404, 213] on span "Save" at bounding box center [398, 211] width 15 height 11
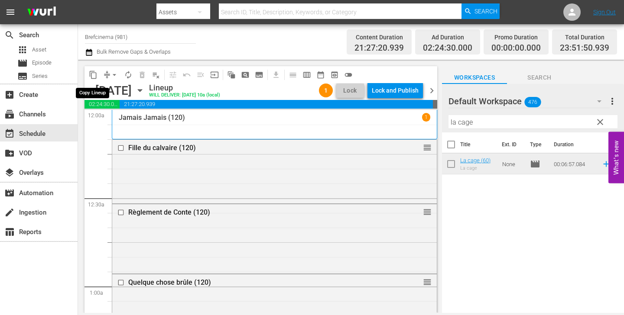
click at [95, 77] on span "content_copy" at bounding box center [93, 75] width 9 height 9
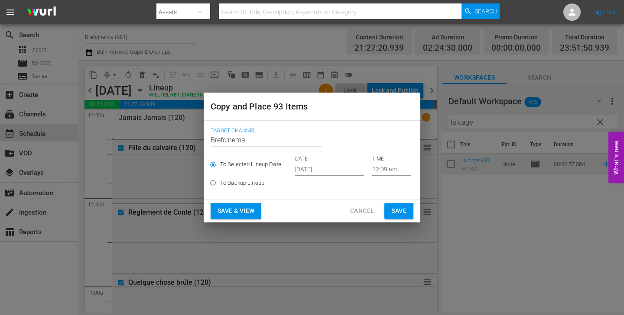
click at [309, 170] on input "[DATE]" at bounding box center [329, 169] width 68 height 13
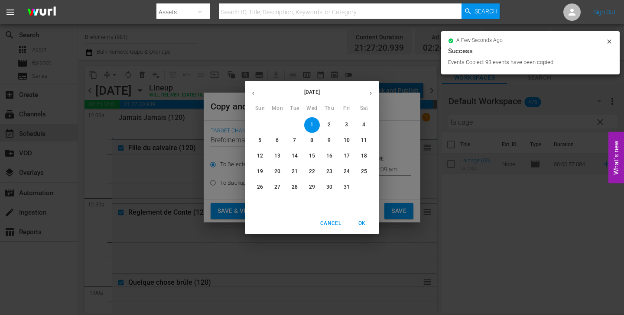
click at [262, 187] on p "26" at bounding box center [260, 187] width 6 height 7
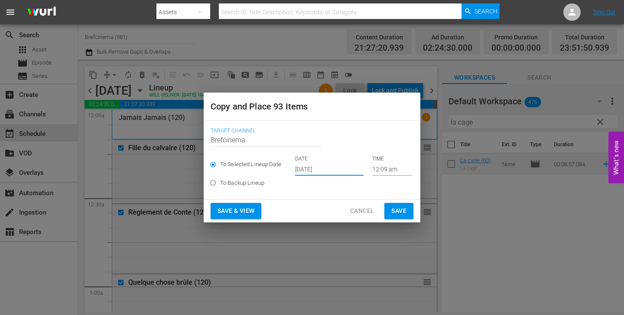
click at [410, 214] on button "Save" at bounding box center [398, 211] width 29 height 16
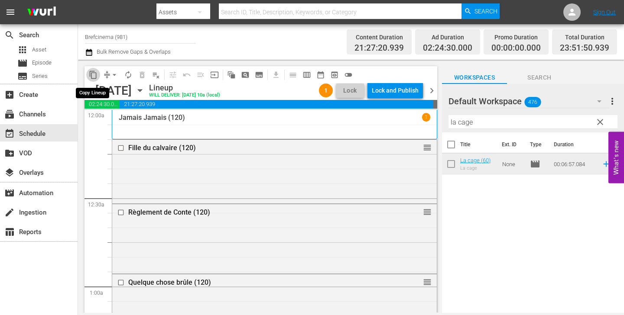
click at [94, 75] on span "content_copy" at bounding box center [93, 75] width 9 height 9
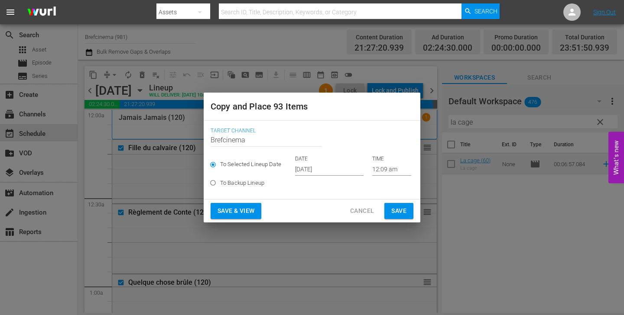
click at [310, 168] on input "[DATE]" at bounding box center [329, 169] width 68 height 13
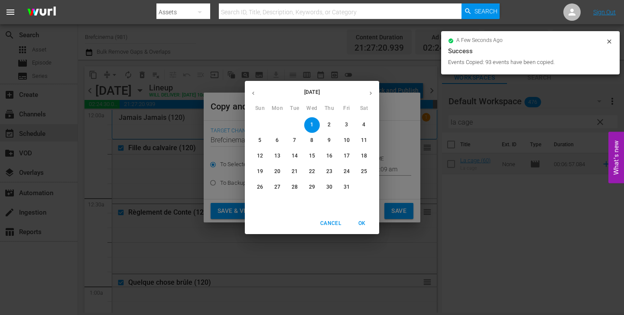
click at [313, 188] on p "29" at bounding box center [312, 187] width 6 height 7
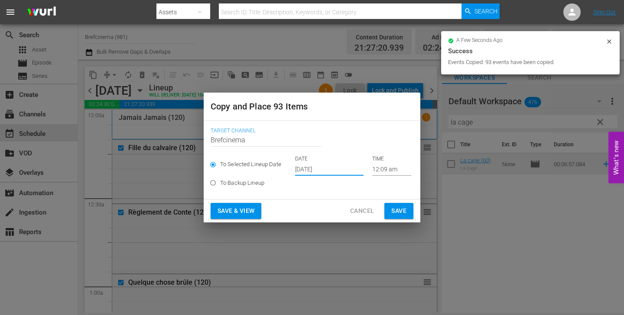
type input "Oct 29th 2025"
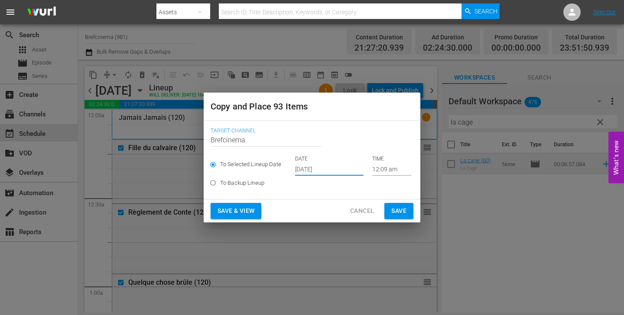
click at [398, 212] on span "Save" at bounding box center [398, 211] width 15 height 11
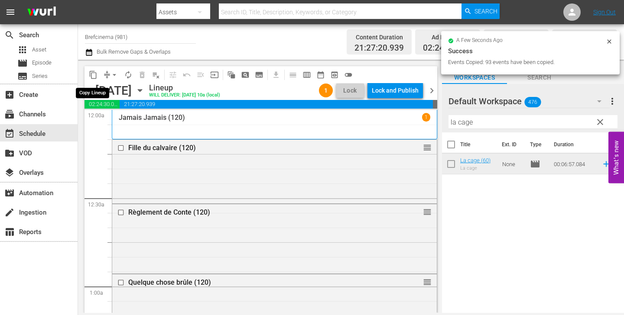
click at [93, 74] on span "content_copy" at bounding box center [93, 75] width 9 height 9
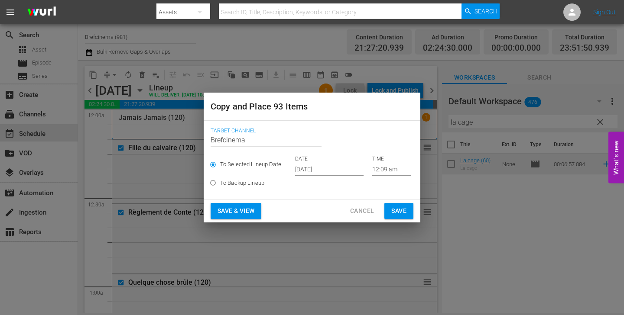
click at [311, 170] on input "[DATE]" at bounding box center [329, 169] width 68 height 13
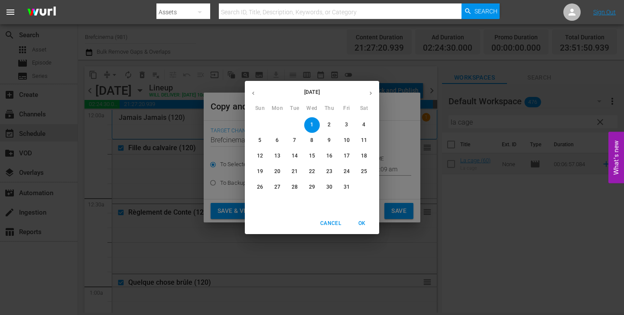
click at [393, 187] on div "October 2025 Sun Mon Tue Wed Thu Fri Sat 28 29 30 1 2 3 4 5 6 7 8 9 10 11 12 13…" at bounding box center [312, 157] width 624 height 315
click at [508, 227] on div "October 2025 Sun Mon Tue Wed Thu Fri Sat 28 29 30 1 2 3 4 5 6 7 8 9 10 11 12 13…" at bounding box center [312, 157] width 624 height 315
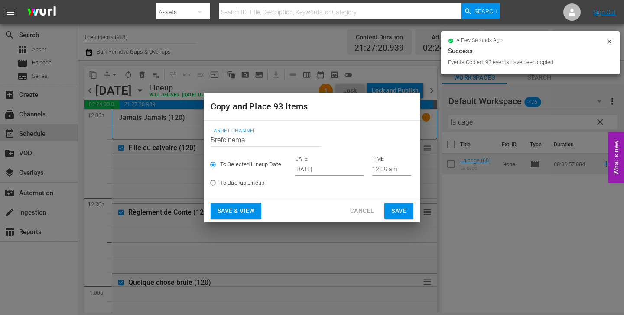
click at [360, 213] on span "Cancel" at bounding box center [362, 211] width 24 height 11
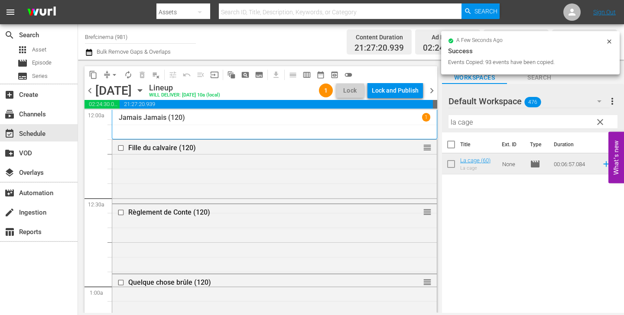
click at [431, 90] on span "chevron_right" at bounding box center [431, 90] width 11 height 11
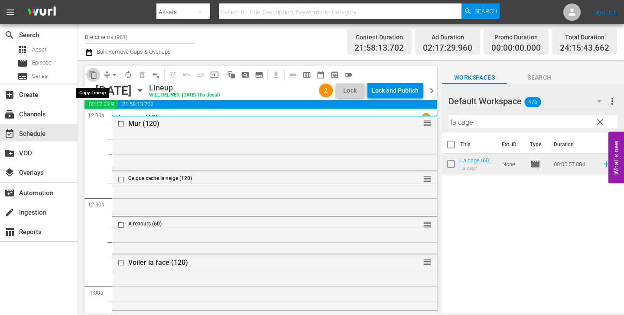
click at [93, 72] on span "content_copy" at bounding box center [93, 75] width 9 height 9
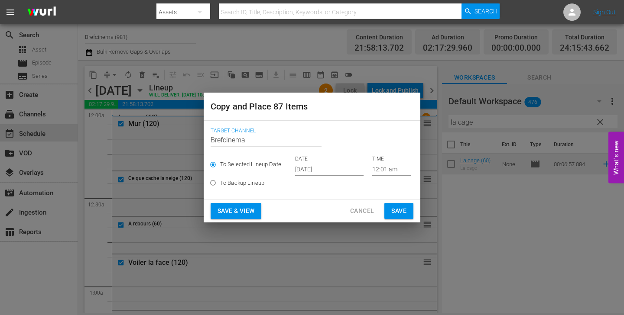
click at [320, 170] on input "[DATE]" at bounding box center [329, 169] width 68 height 13
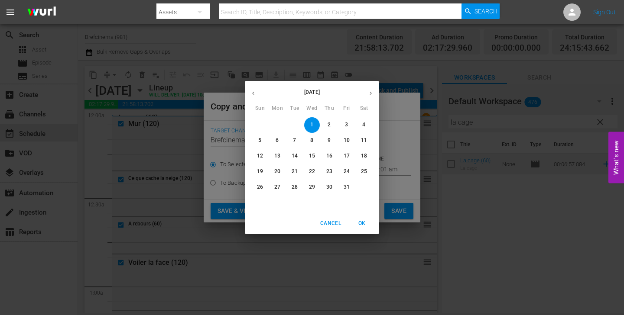
click at [277, 143] on p "6" at bounding box center [277, 140] width 3 height 7
type input "Oct 6th 2025"
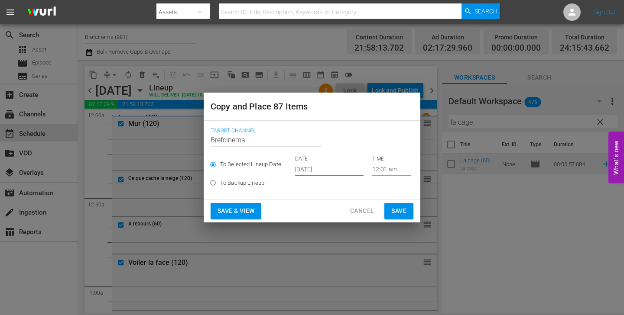
click at [396, 209] on span "Save" at bounding box center [398, 211] width 15 height 11
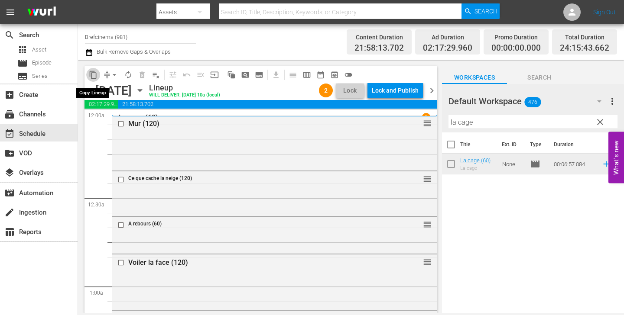
click at [89, 72] on span "content_copy" at bounding box center [93, 75] width 9 height 9
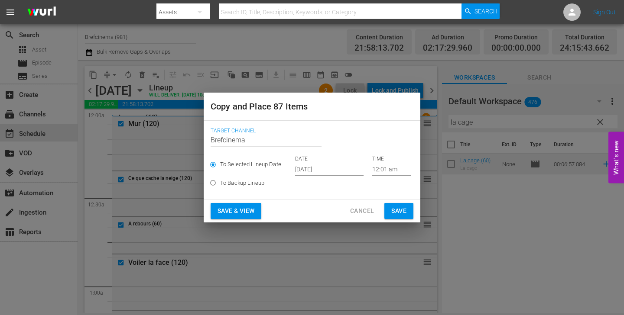
click at [311, 172] on input "[DATE]" at bounding box center [329, 169] width 68 height 13
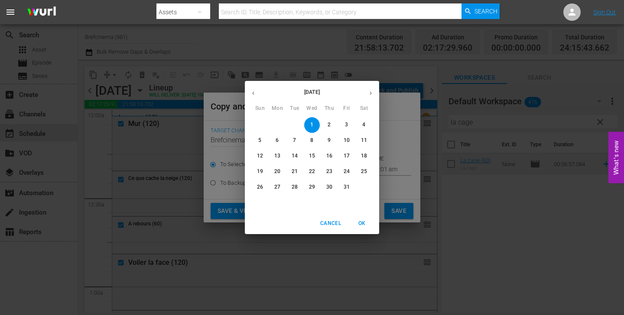
click at [331, 140] on span "9" at bounding box center [329, 140] width 16 height 7
type input "Oct 9th 2025"
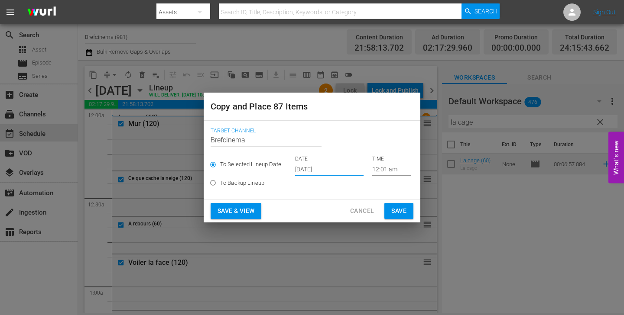
click at [396, 209] on span "Save" at bounding box center [398, 211] width 15 height 11
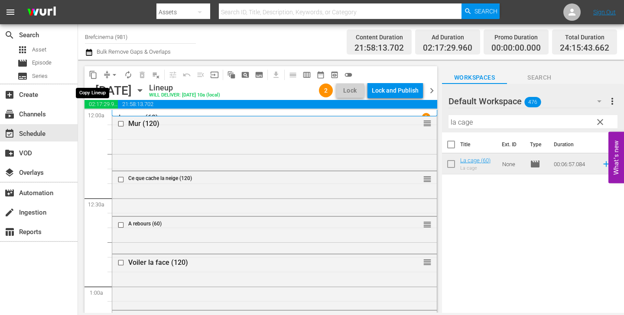
click at [95, 75] on span "content_copy" at bounding box center [93, 75] width 9 height 9
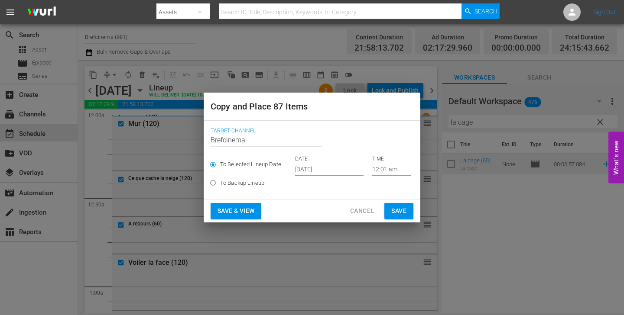
click at [317, 168] on input "[DATE]" at bounding box center [329, 169] width 68 height 13
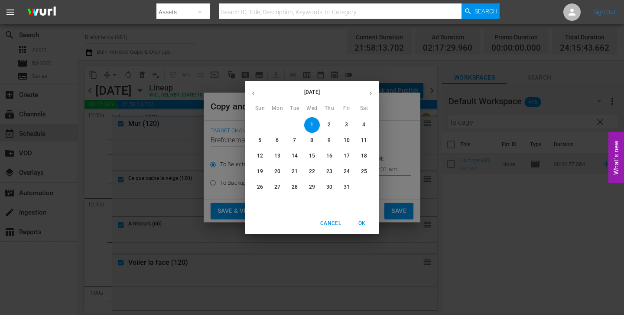
click at [261, 154] on p "12" at bounding box center [260, 155] width 6 height 7
type input "Oct 12th 2025"
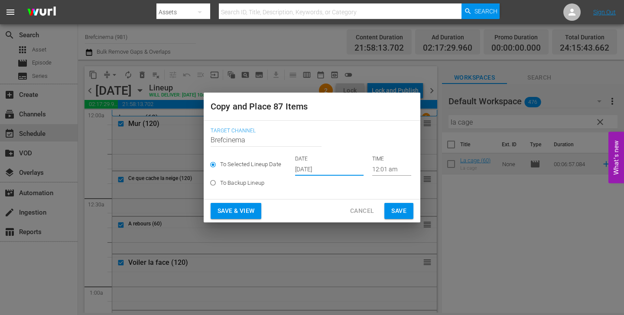
click at [406, 214] on button "Save" at bounding box center [398, 211] width 29 height 16
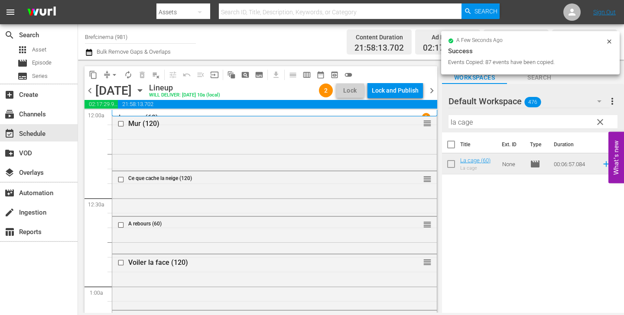
click at [94, 75] on span "content_copy" at bounding box center [93, 75] width 9 height 9
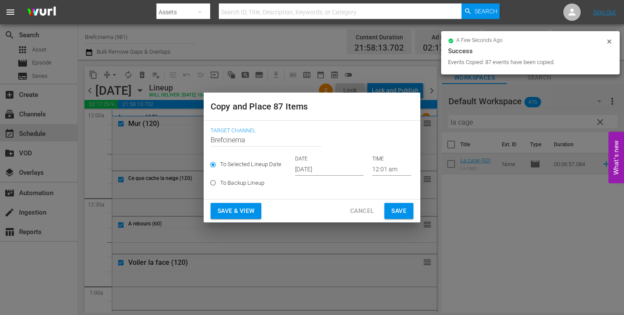
click at [317, 165] on input "[DATE]" at bounding box center [329, 169] width 68 height 13
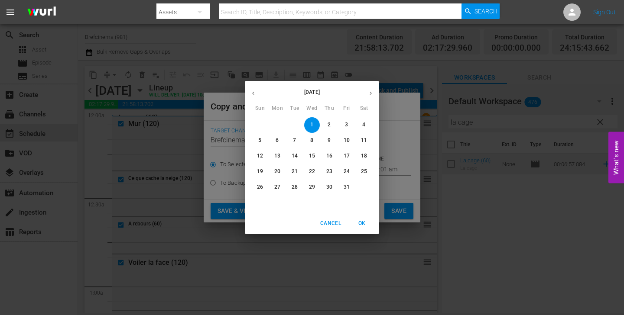
click at [310, 157] on p "15" at bounding box center [312, 155] width 6 height 7
type input "Oct 15th 2025"
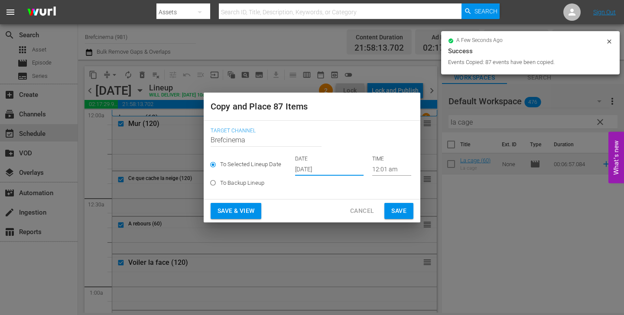
click at [394, 211] on span "Save" at bounding box center [398, 211] width 15 height 11
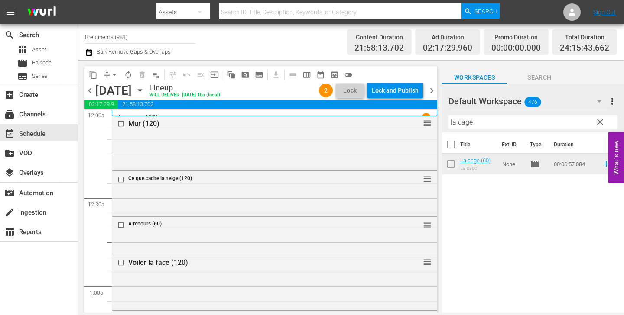
click at [96, 75] on span "content_copy" at bounding box center [93, 75] width 9 height 9
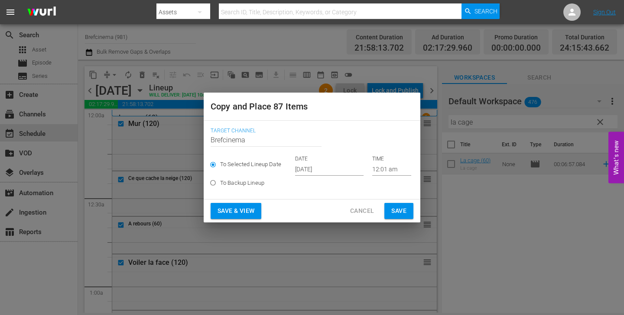
click at [319, 168] on input "[DATE]" at bounding box center [329, 169] width 68 height 13
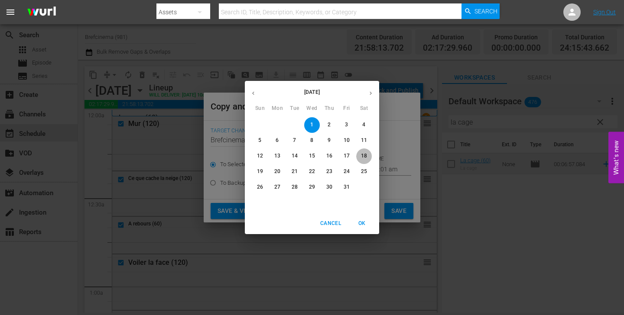
click at [366, 158] on p "18" at bounding box center [364, 155] width 6 height 7
type input "Oct 18th 2025"
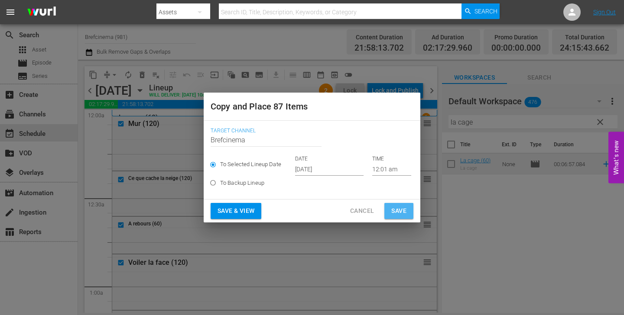
click at [397, 212] on span "Save" at bounding box center [398, 211] width 15 height 11
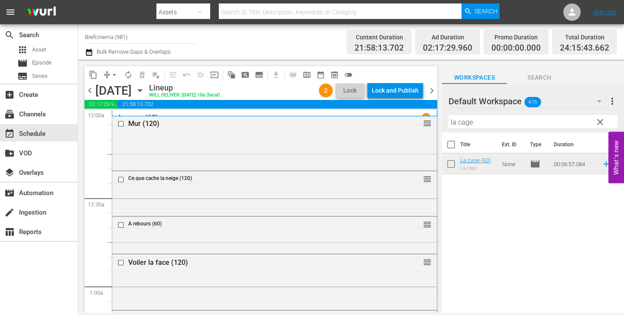
click at [92, 72] on span "content_copy" at bounding box center [93, 75] width 9 height 9
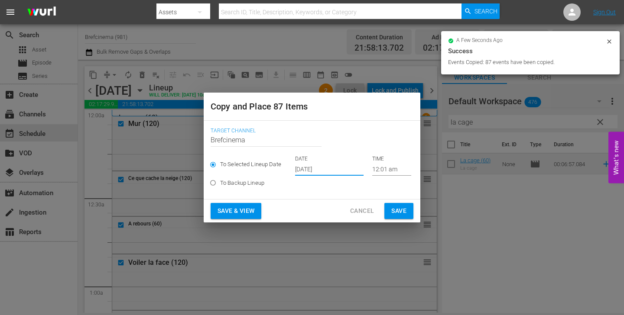
click at [308, 171] on input "[DATE]" at bounding box center [329, 169] width 68 height 13
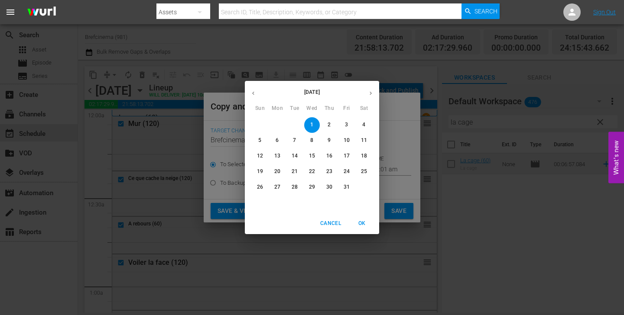
click at [297, 172] on p "21" at bounding box center [295, 171] width 6 height 7
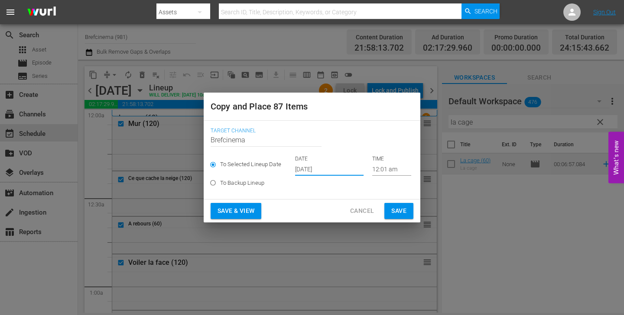
type input "Oct 21st 2025"
click at [398, 210] on div "October 2025 Sun Mon Tue Wed Thu Fri Sat 28 29 30 1 2 3 4 5 6 7 8 9 10 11 12 13…" at bounding box center [312, 157] width 624 height 315
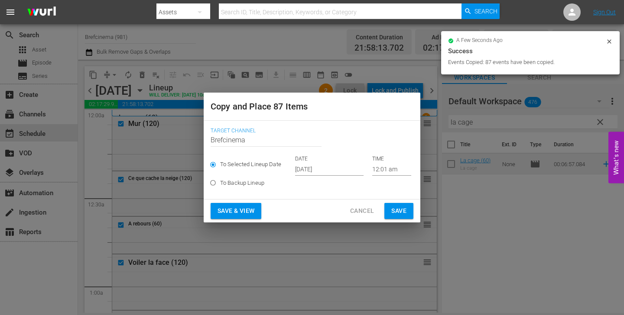
click at [396, 211] on span "Save" at bounding box center [398, 211] width 15 height 11
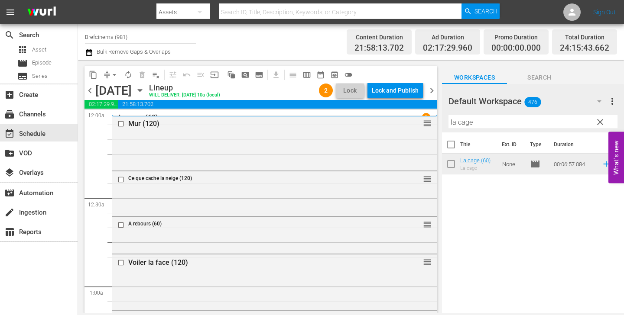
click at [95, 76] on span "content_copy" at bounding box center [93, 75] width 9 height 9
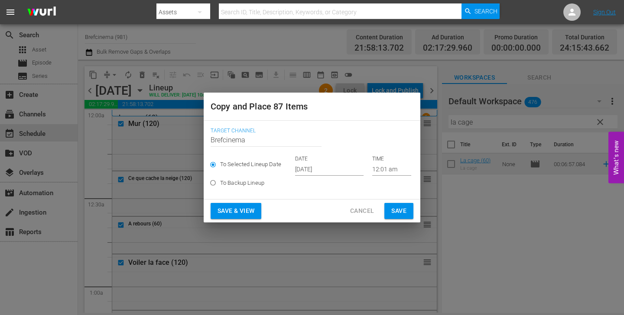
click at [318, 167] on input "[DATE]" at bounding box center [329, 169] width 68 height 13
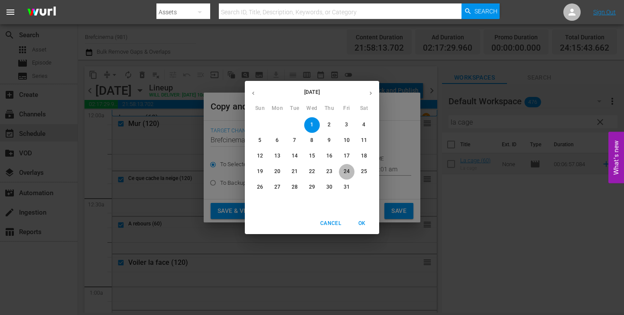
click at [349, 174] on p "24" at bounding box center [347, 171] width 6 height 7
type input "Oct 24th 2025"
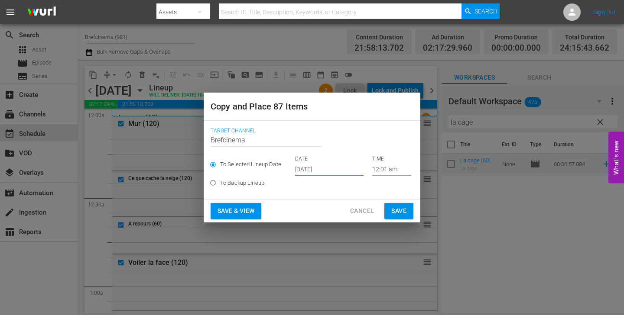
click at [399, 213] on span "Save" at bounding box center [398, 211] width 15 height 11
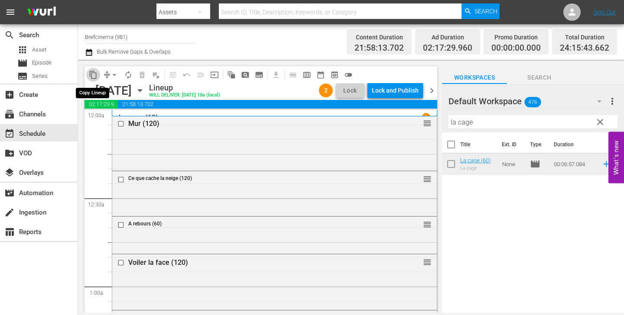
click at [94, 75] on span "content_copy" at bounding box center [93, 75] width 9 height 9
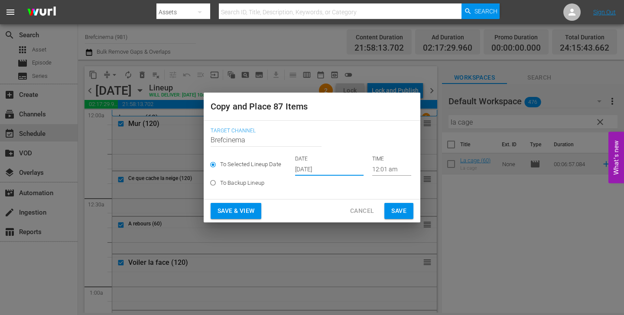
click at [305, 164] on input "[DATE]" at bounding box center [329, 169] width 68 height 13
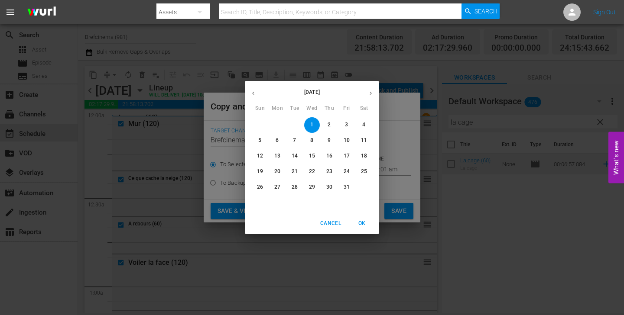
click at [275, 187] on p "27" at bounding box center [277, 187] width 6 height 7
type input "Oct 27th 2025"
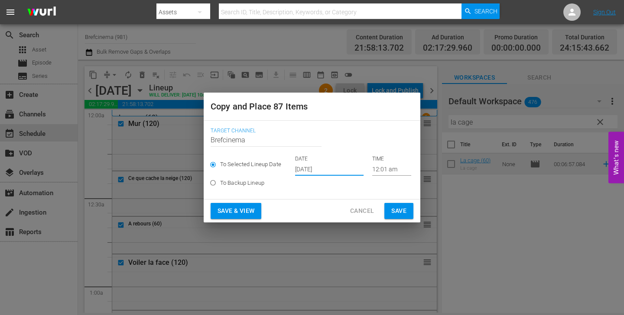
click at [406, 215] on button "Save" at bounding box center [398, 211] width 29 height 16
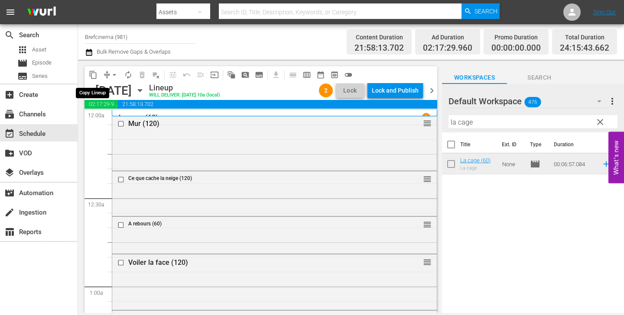
click at [94, 74] on span "content_copy" at bounding box center [93, 75] width 9 height 9
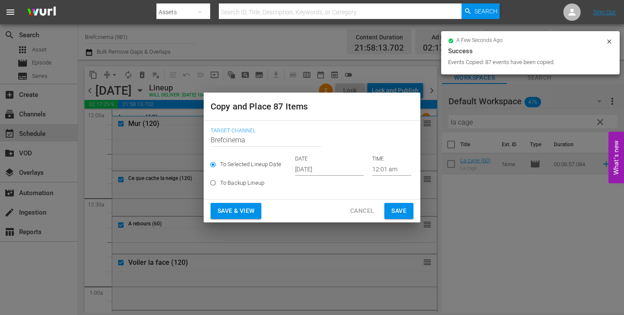
click at [316, 169] on input "[DATE]" at bounding box center [329, 169] width 68 height 13
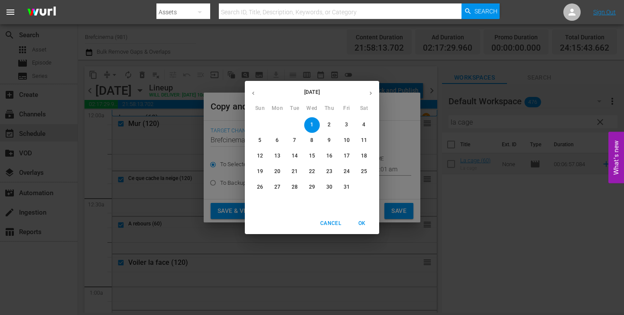
click at [329, 188] on p "30" at bounding box center [329, 187] width 6 height 7
type input "Oct 30th 2025"
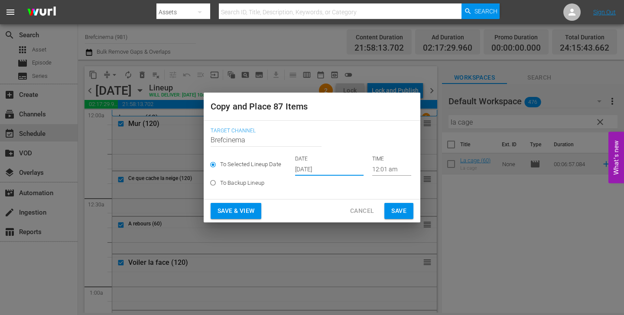
click at [399, 213] on span "Save" at bounding box center [398, 211] width 15 height 11
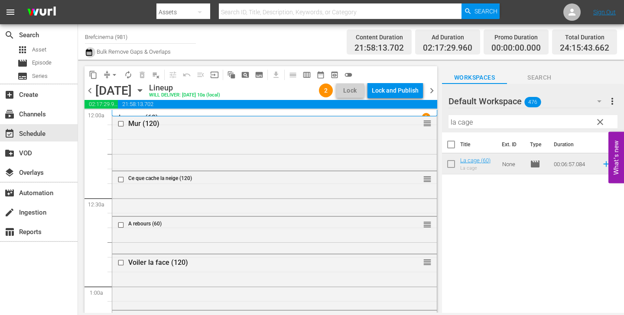
click at [87, 54] on icon "button" at bounding box center [89, 52] width 8 height 10
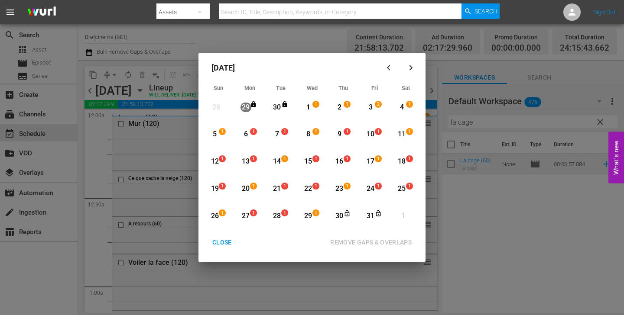
click at [308, 105] on div "1" at bounding box center [308, 108] width 11 height 10
click at [309, 160] on div "15" at bounding box center [308, 162] width 11 height 10
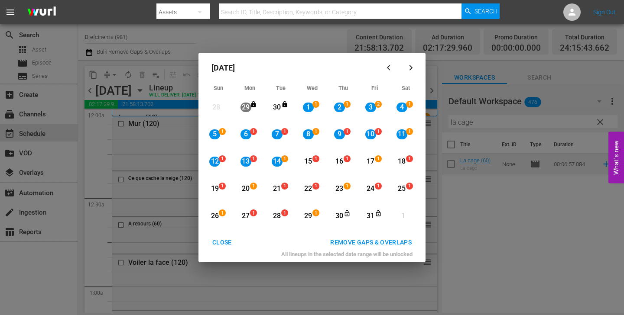
click at [354, 240] on div "REMOVE GAPS & OVERLAPS" at bounding box center [370, 242] width 95 height 11
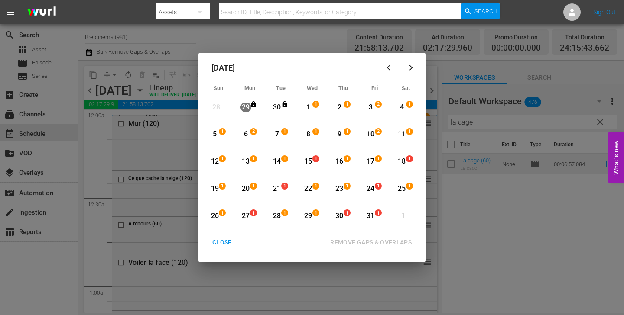
click at [281, 160] on div "14" at bounding box center [277, 162] width 11 height 10
click at [311, 213] on div "29" at bounding box center [308, 216] width 11 height 10
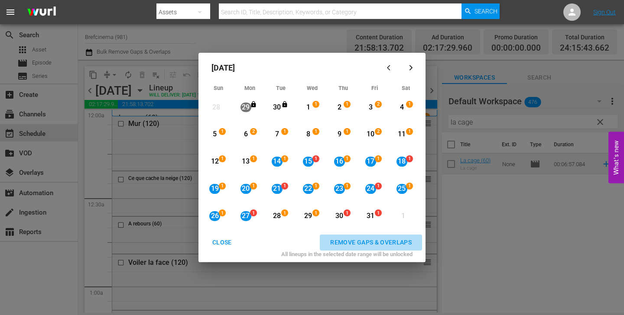
click at [346, 243] on div "REMOVE GAPS & OVERLAPS" at bounding box center [370, 242] width 95 height 11
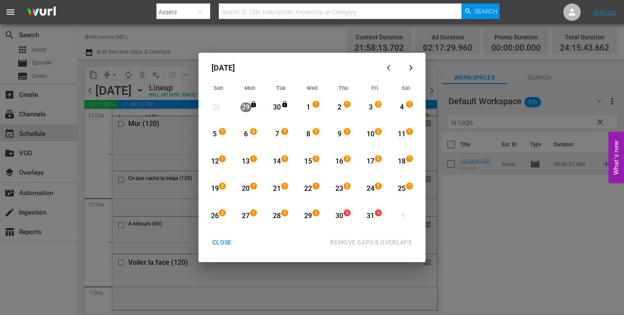
click at [279, 219] on div "28" at bounding box center [277, 216] width 11 height 10
click at [371, 216] on div "31" at bounding box center [370, 216] width 11 height 10
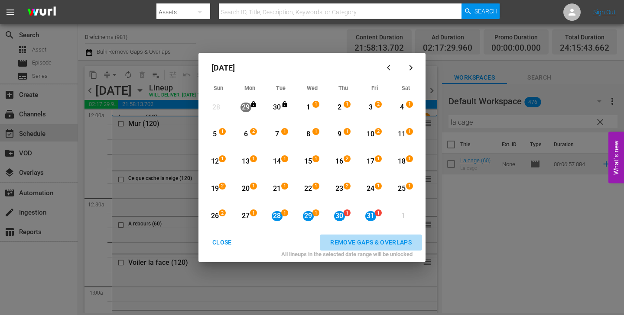
click at [377, 239] on div "REMOVE GAPS & OVERLAPS" at bounding box center [370, 242] width 95 height 11
